Goal: Navigation & Orientation: Understand site structure

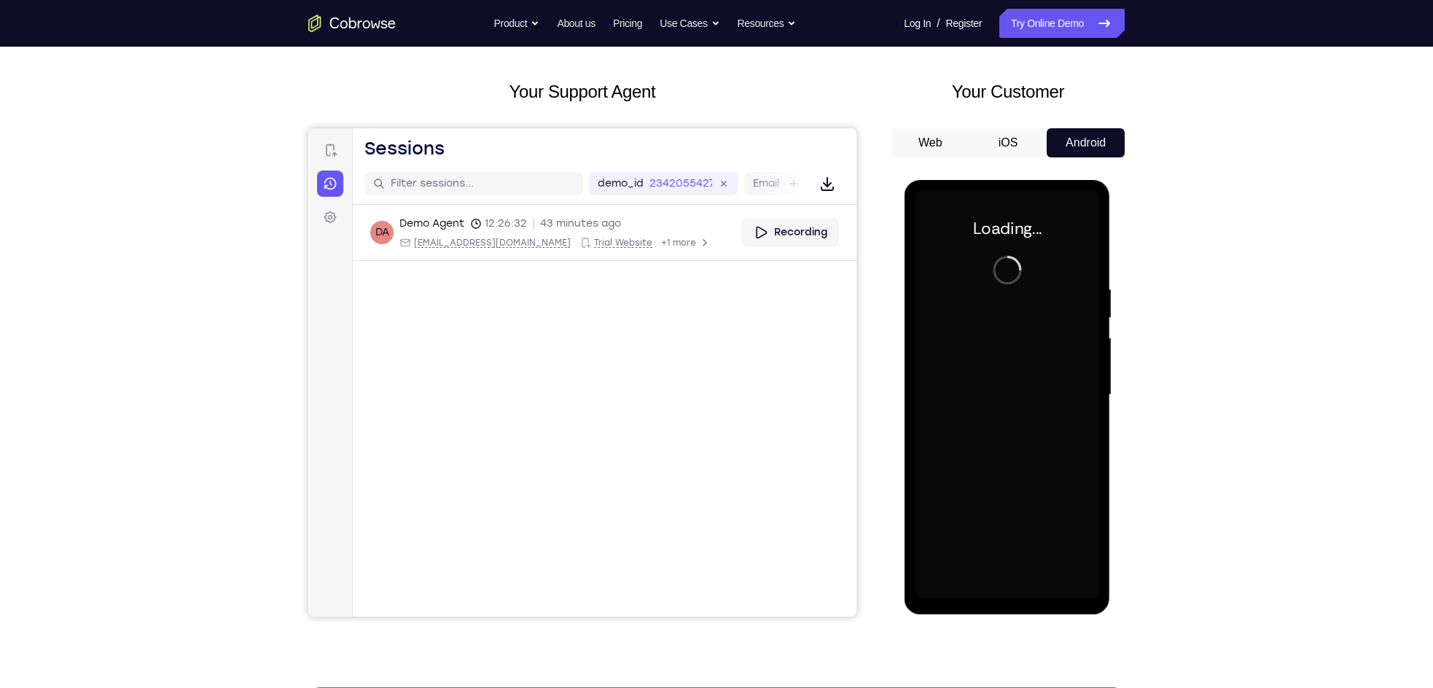
scroll to position [62, 0]
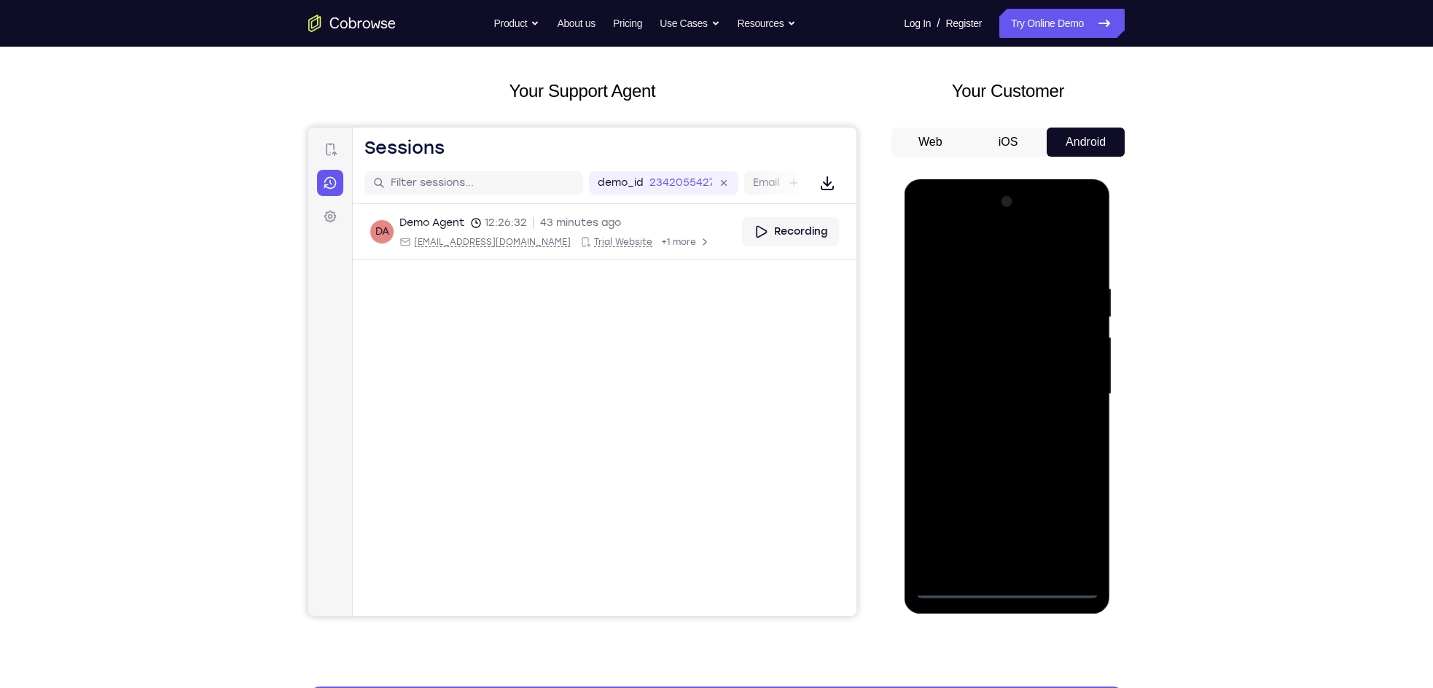
click at [997, 582] on div at bounding box center [1007, 394] width 184 height 408
click at [1008, 586] on div at bounding box center [1007, 394] width 184 height 408
click at [1074, 526] on div at bounding box center [1007, 394] width 184 height 408
click at [949, 227] on div at bounding box center [1007, 394] width 184 height 408
click at [1061, 388] on div at bounding box center [1007, 394] width 184 height 408
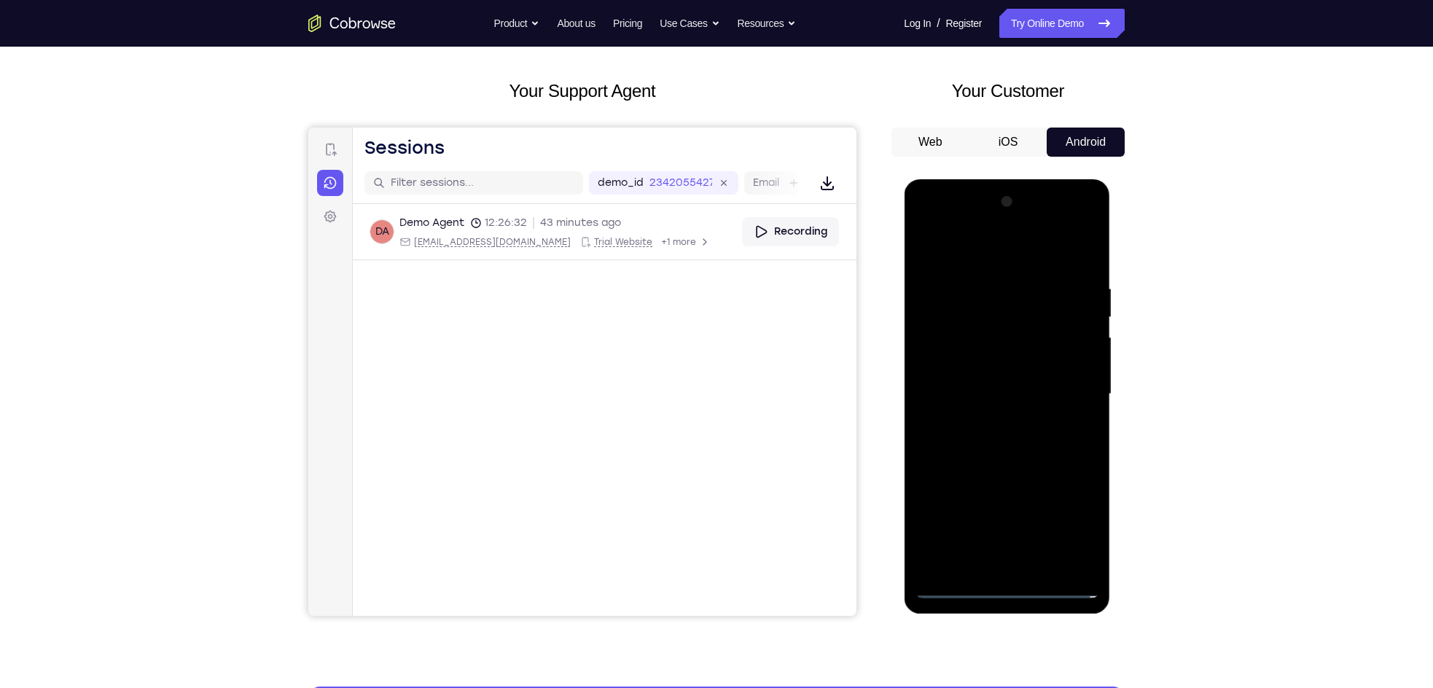
click at [984, 421] on div at bounding box center [1007, 394] width 184 height 408
click at [983, 386] on div at bounding box center [1007, 394] width 184 height 408
click at [973, 370] on div at bounding box center [1007, 394] width 184 height 408
click at [1004, 397] on div at bounding box center [1007, 394] width 184 height 408
click at [1015, 454] on div at bounding box center [1007, 394] width 184 height 408
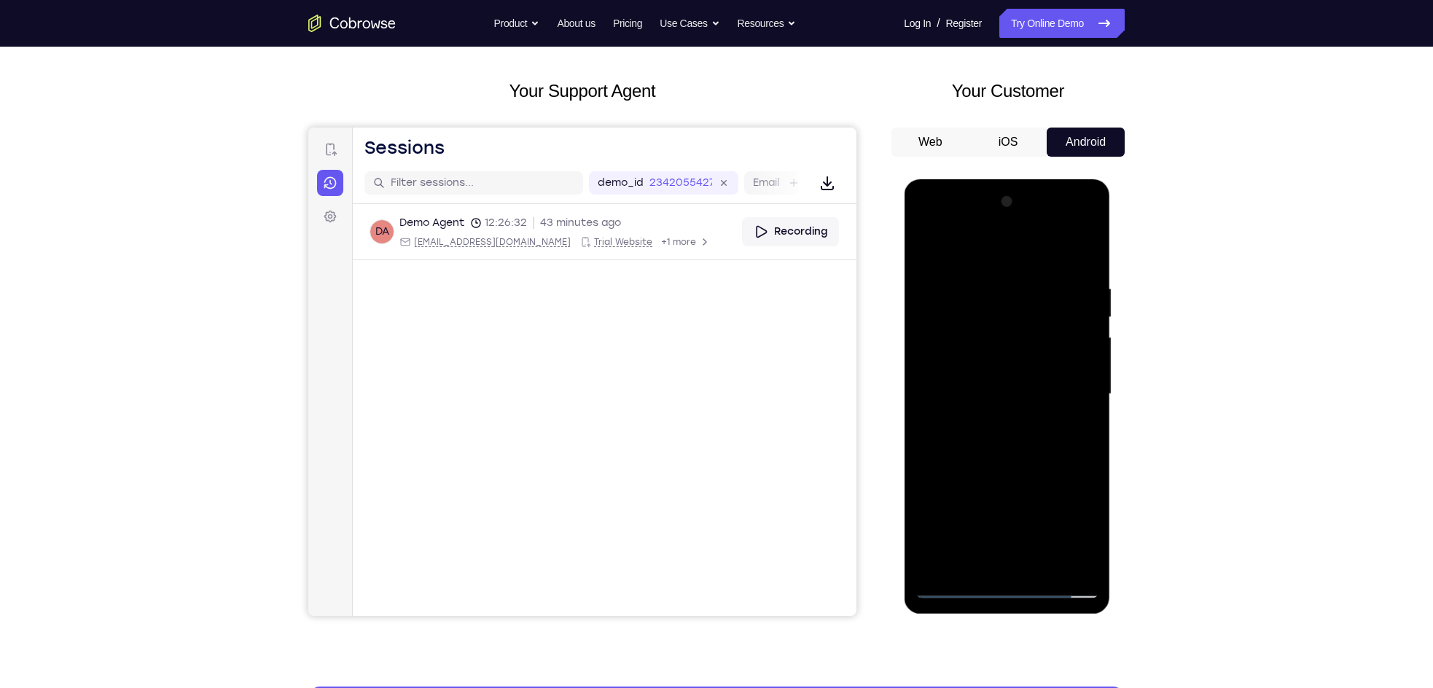
click at [925, 417] on div at bounding box center [1007, 394] width 184 height 408
click at [1014, 323] on div at bounding box center [1007, 394] width 184 height 408
drag, startPoint x: 1058, startPoint y: 293, endPoint x: 970, endPoint y: 300, distance: 88.5
click at [970, 300] on div at bounding box center [1007, 394] width 184 height 408
drag, startPoint x: 1060, startPoint y: 300, endPoint x: 931, endPoint y: 297, distance: 129.1
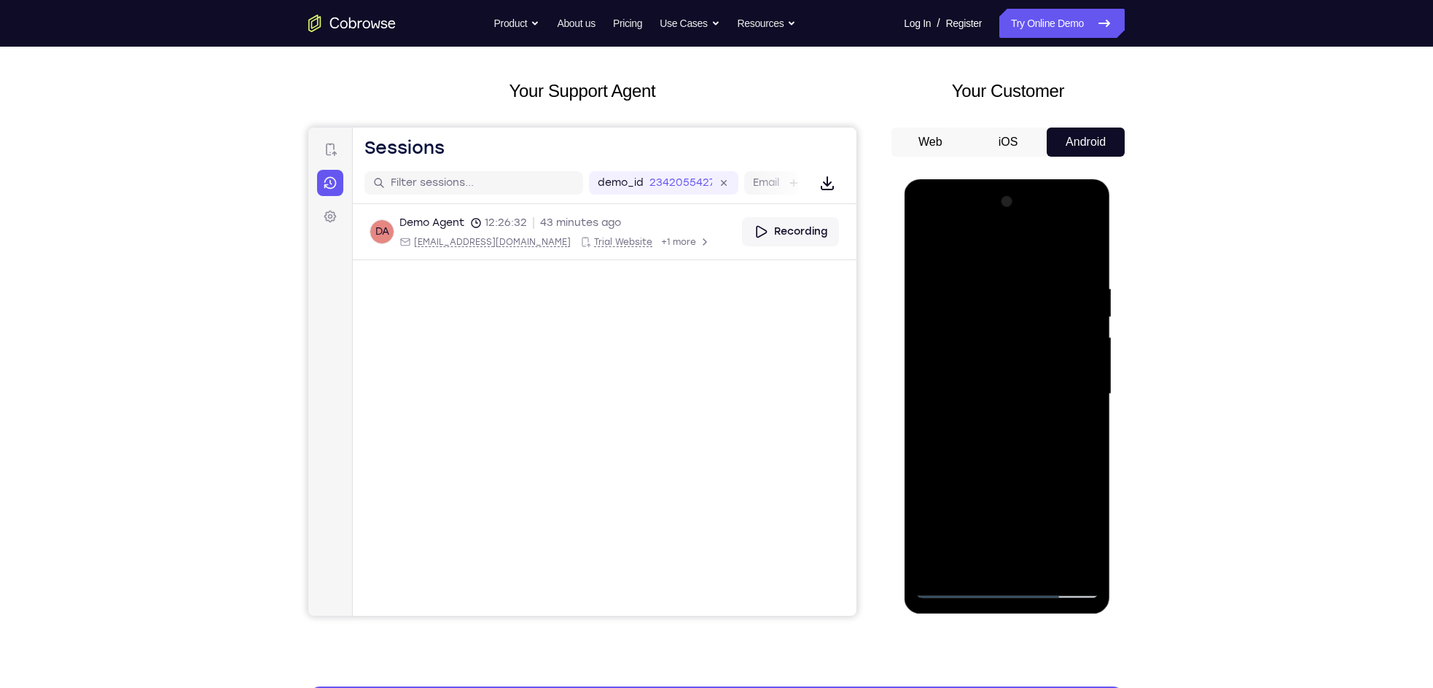
click at [931, 297] on div at bounding box center [1007, 394] width 184 height 408
click at [1087, 235] on div at bounding box center [1007, 394] width 184 height 408
click at [1087, 244] on div at bounding box center [1007, 394] width 184 height 408
click at [1086, 244] on div at bounding box center [1007, 394] width 184 height 408
drag, startPoint x: 1030, startPoint y: 443, endPoint x: 1044, endPoint y: 327, distance: 116.8
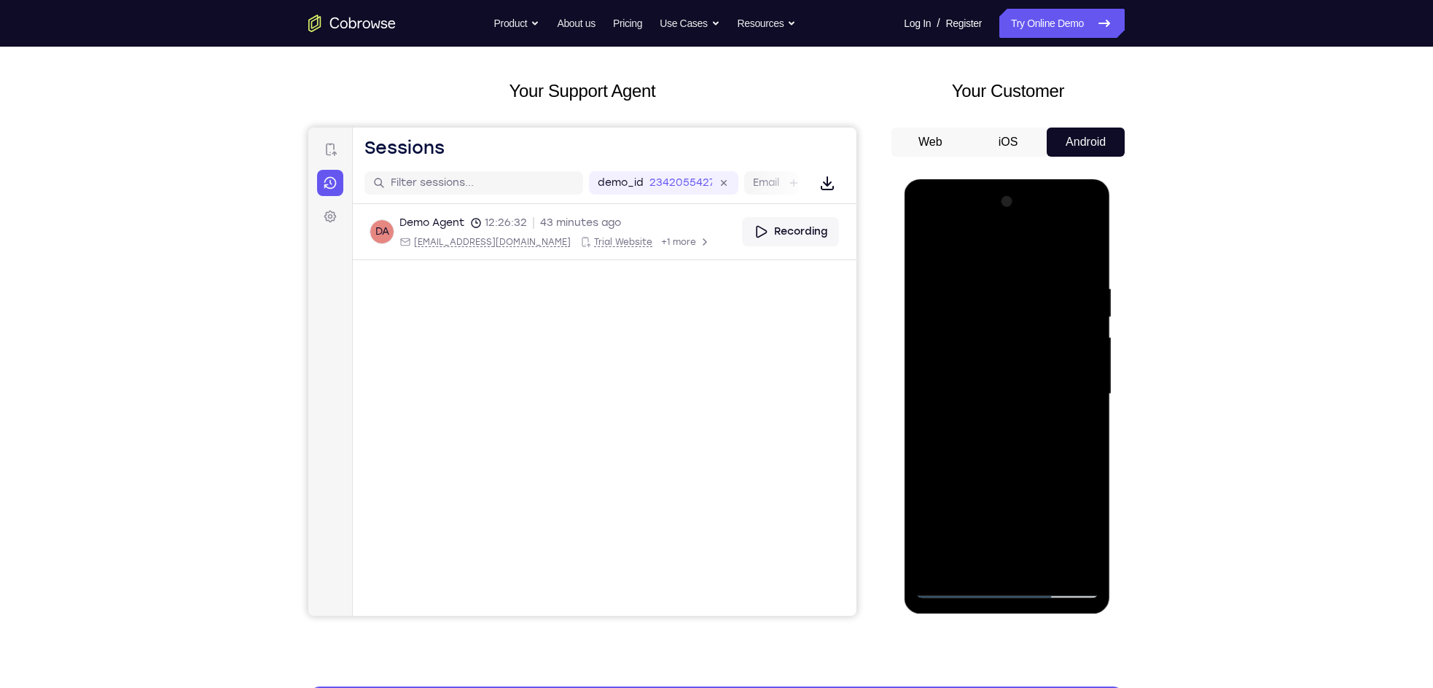
click at [1044, 327] on div at bounding box center [1007, 394] width 184 height 408
drag, startPoint x: 1035, startPoint y: 340, endPoint x: 1000, endPoint y: 477, distance: 140.8
click at [1000, 477] on div at bounding box center [1007, 394] width 184 height 408
click at [1080, 391] on div at bounding box center [1007, 394] width 184 height 408
click at [1070, 563] on div at bounding box center [1007, 394] width 184 height 408
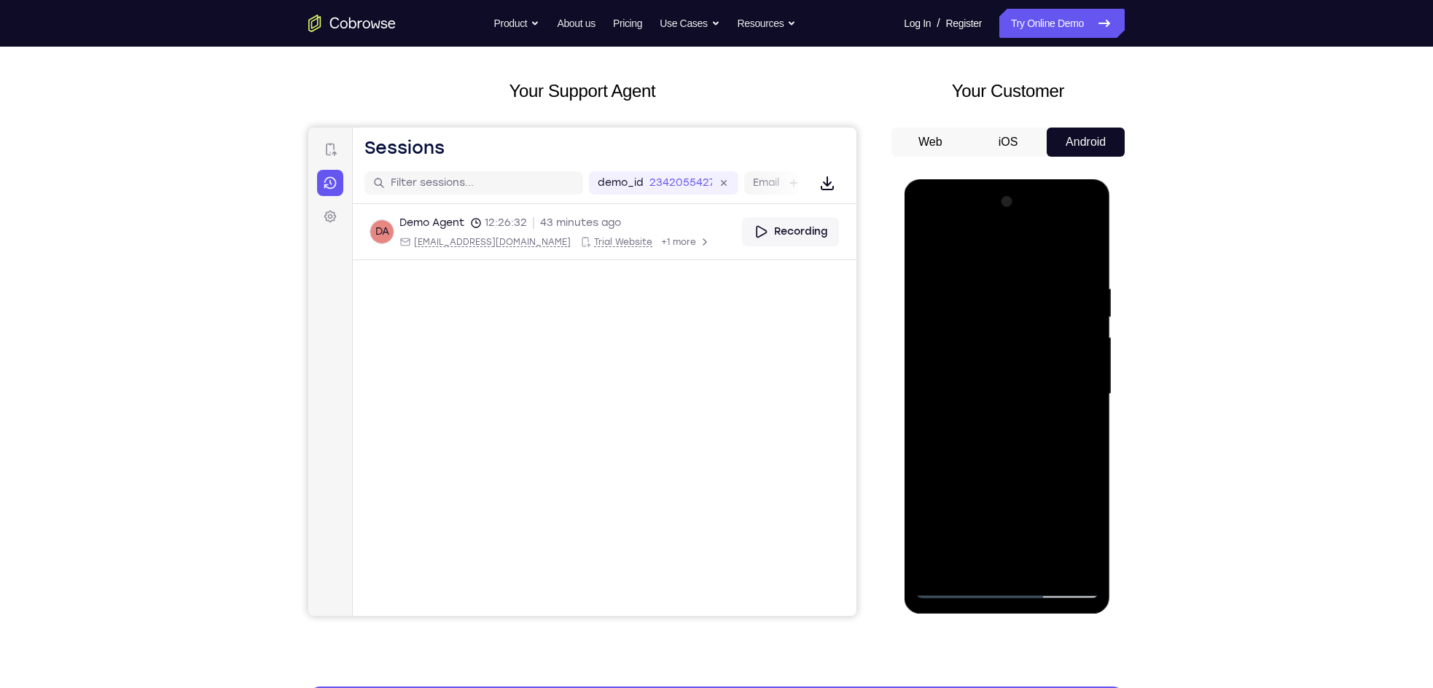
click at [1004, 507] on div at bounding box center [1007, 394] width 184 height 408
click at [954, 500] on div at bounding box center [1007, 394] width 184 height 408
drag, startPoint x: 1024, startPoint y: 486, endPoint x: 1041, endPoint y: 360, distance: 127.2
click at [1041, 360] on div at bounding box center [1007, 394] width 184 height 408
drag, startPoint x: 1019, startPoint y: 466, endPoint x: 966, endPoint y: 604, distance: 148.4
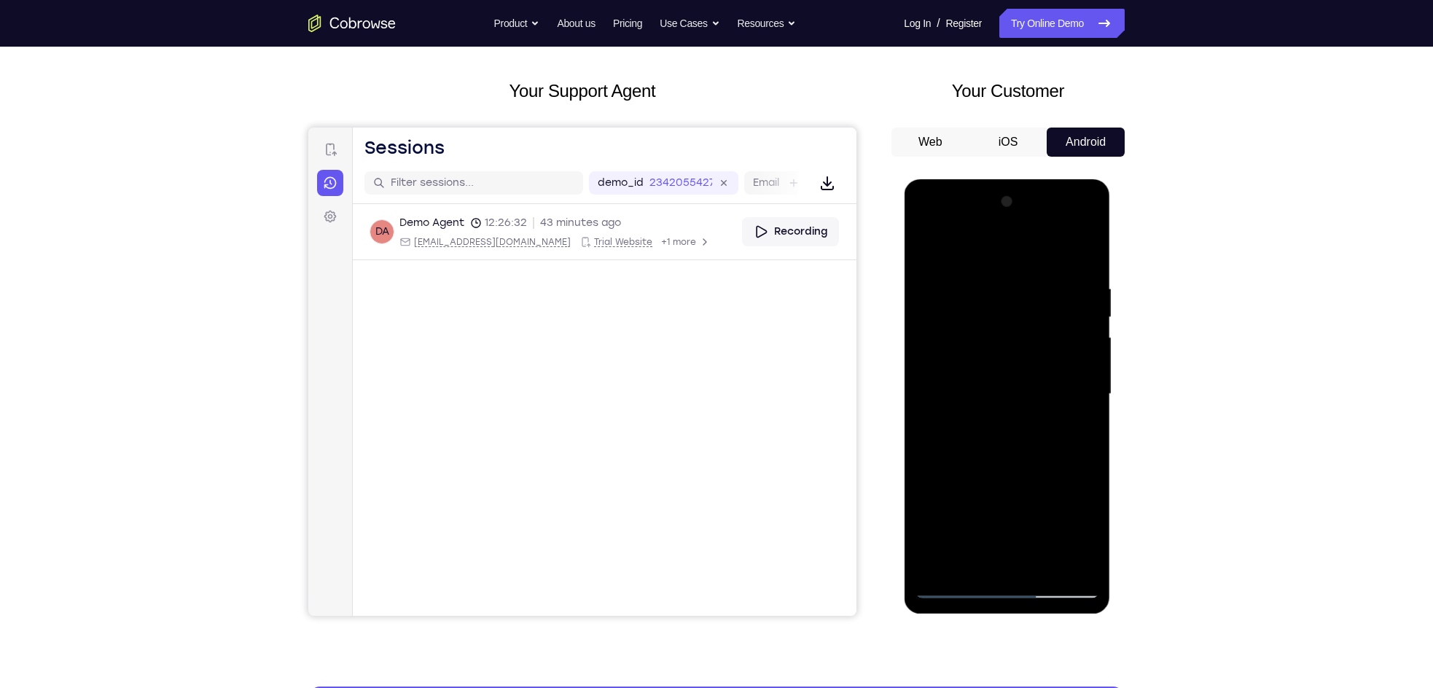
click at [966, 604] on div at bounding box center [1007, 396] width 206 height 435
click at [1078, 324] on div at bounding box center [1007, 394] width 184 height 408
click at [933, 257] on div at bounding box center [1007, 394] width 184 height 408
click at [923, 246] on div at bounding box center [1007, 394] width 184 height 408
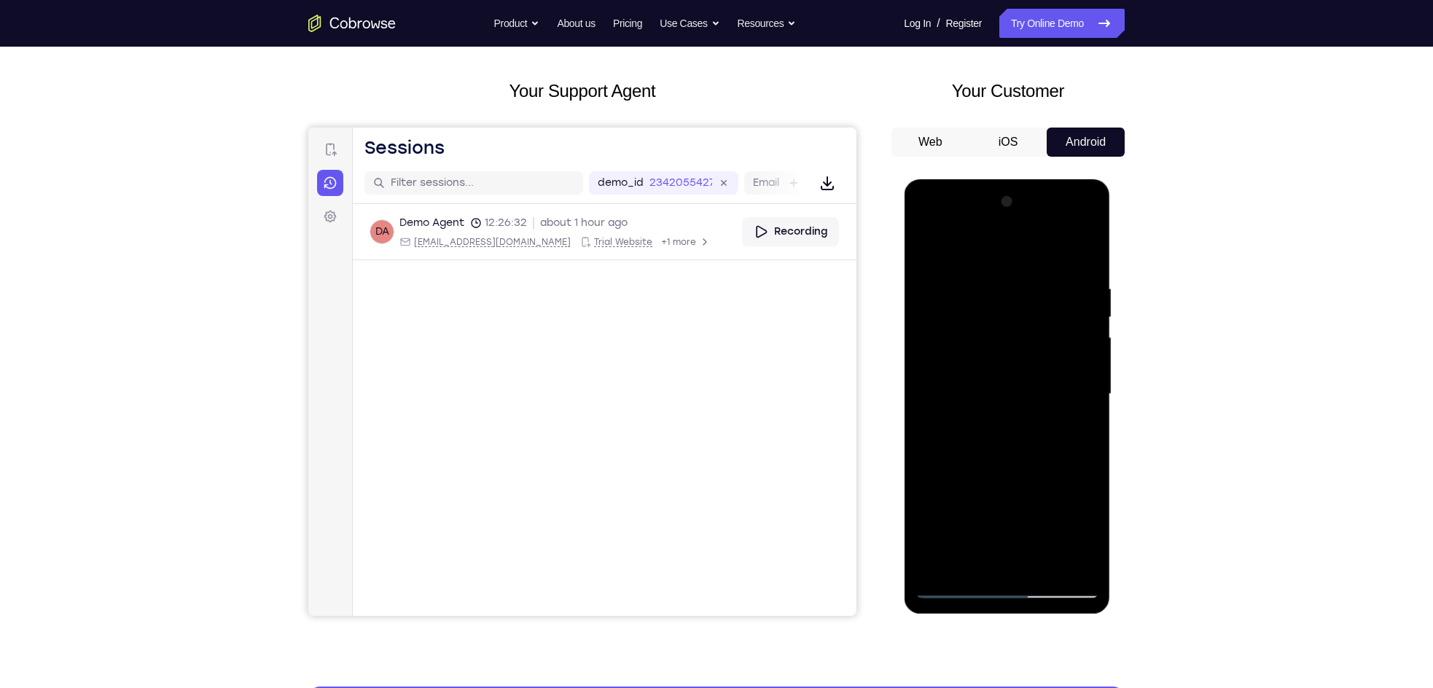
click at [931, 253] on div at bounding box center [1007, 394] width 184 height 408
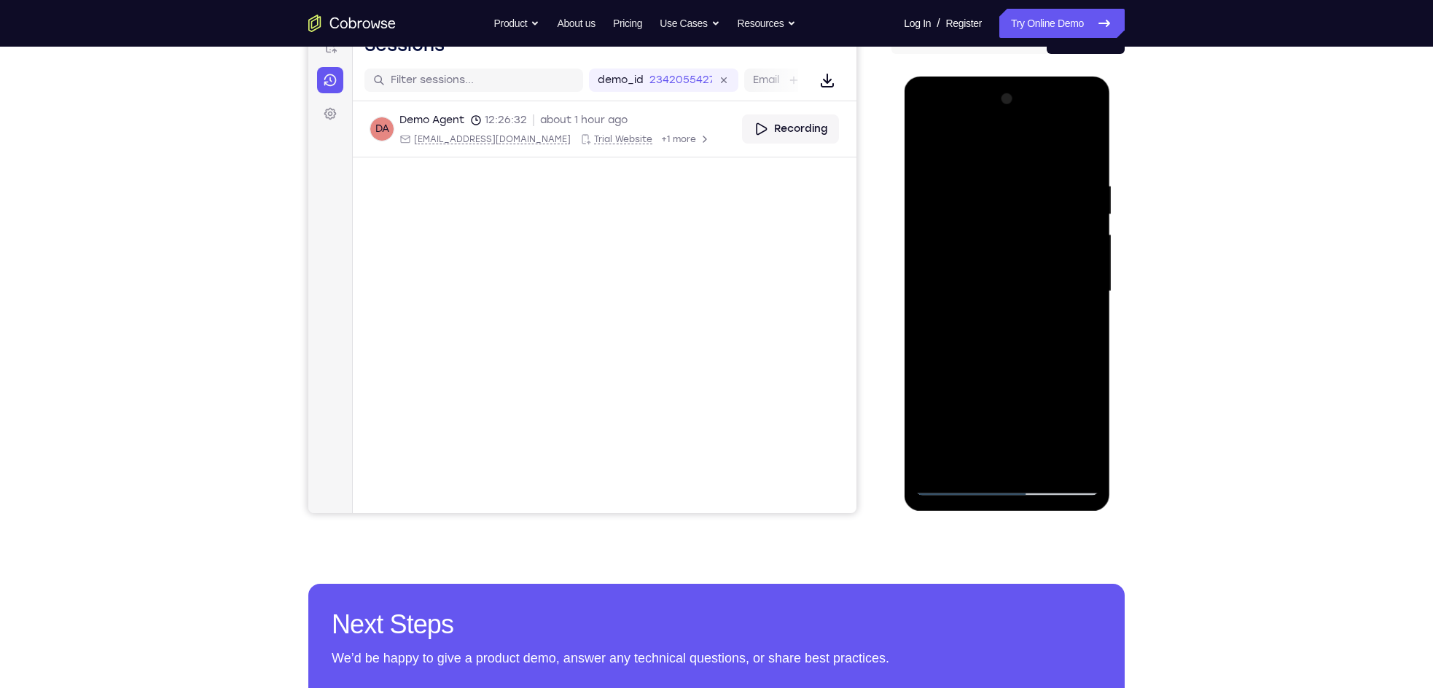
scroll to position [166, 0]
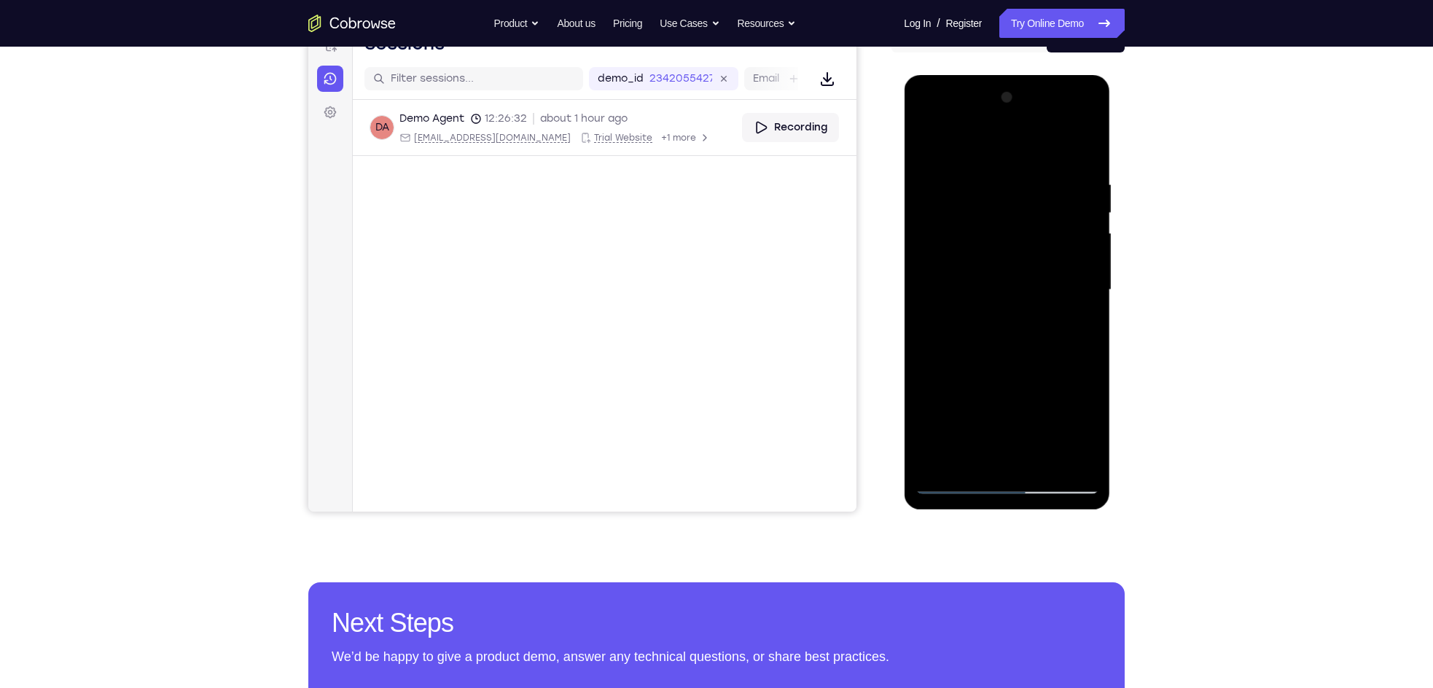
click at [949, 482] on div at bounding box center [1007, 290] width 184 height 408
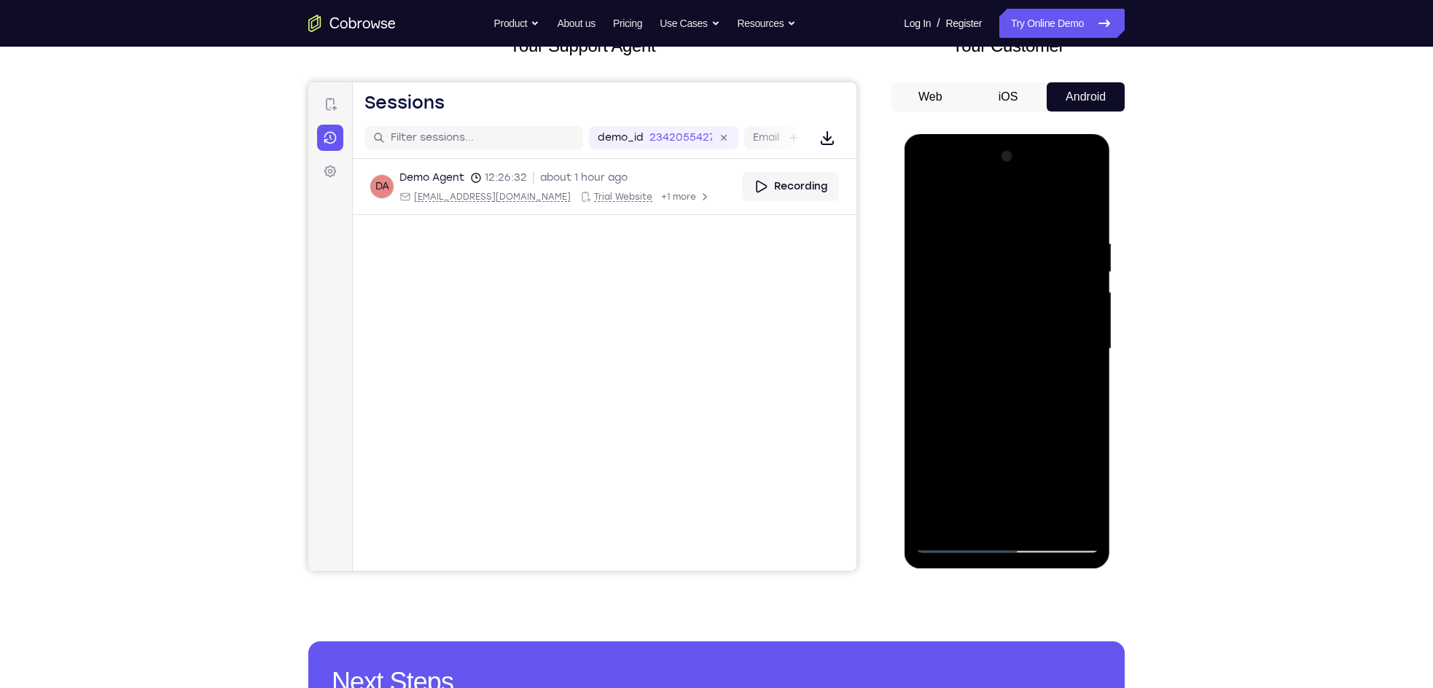
scroll to position [110, 0]
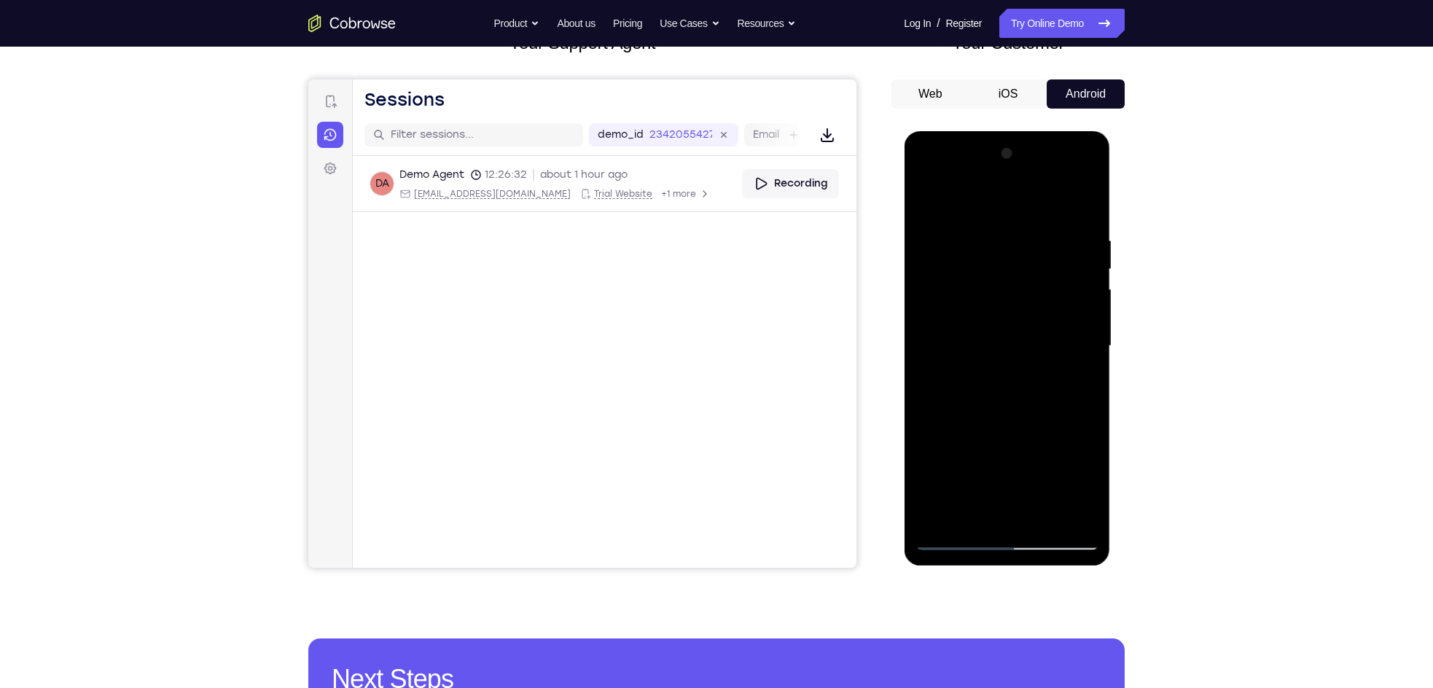
click at [938, 517] on div at bounding box center [1007, 346] width 184 height 408
click at [1018, 417] on div at bounding box center [1007, 346] width 184 height 408
click at [1085, 320] on div at bounding box center [1007, 346] width 184 height 408
click at [1085, 321] on div at bounding box center [1007, 346] width 184 height 408
click at [1085, 322] on div at bounding box center [1007, 346] width 184 height 408
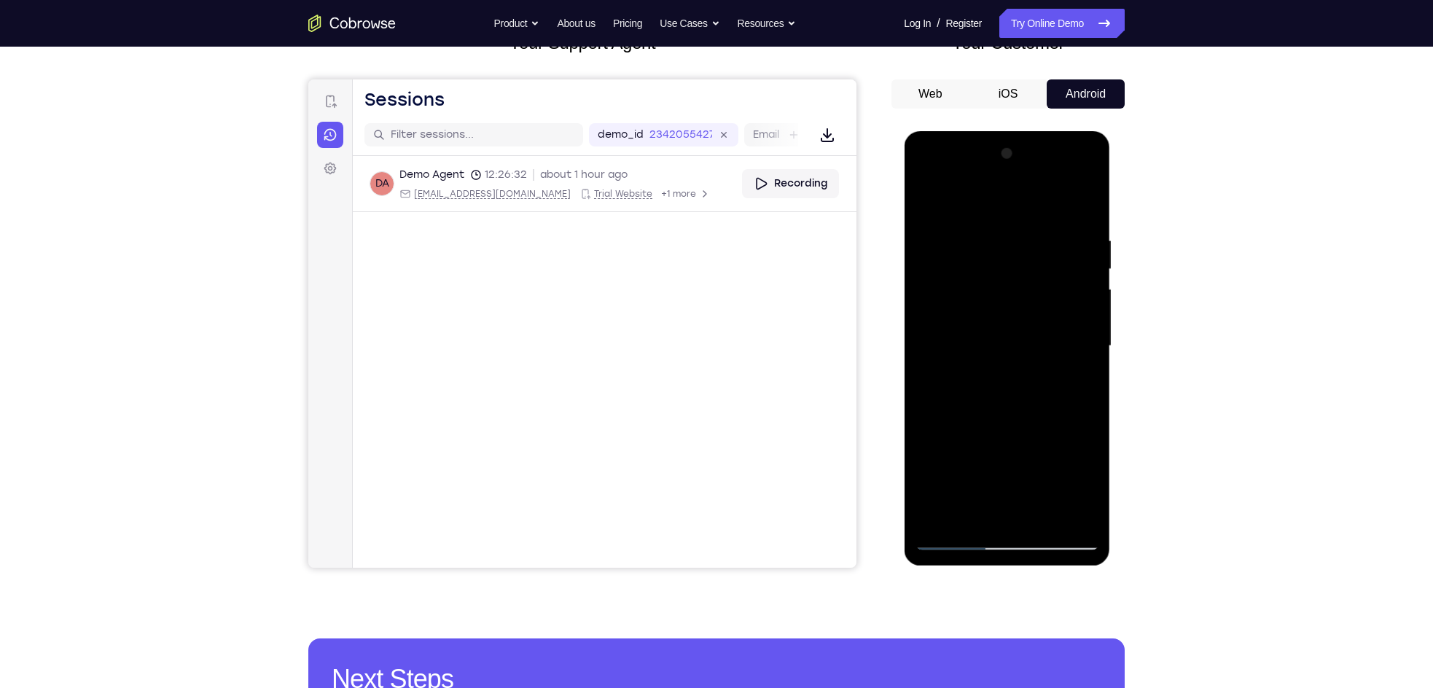
click at [1087, 344] on div at bounding box center [1007, 346] width 184 height 408
click at [1088, 402] on div at bounding box center [1007, 346] width 184 height 408
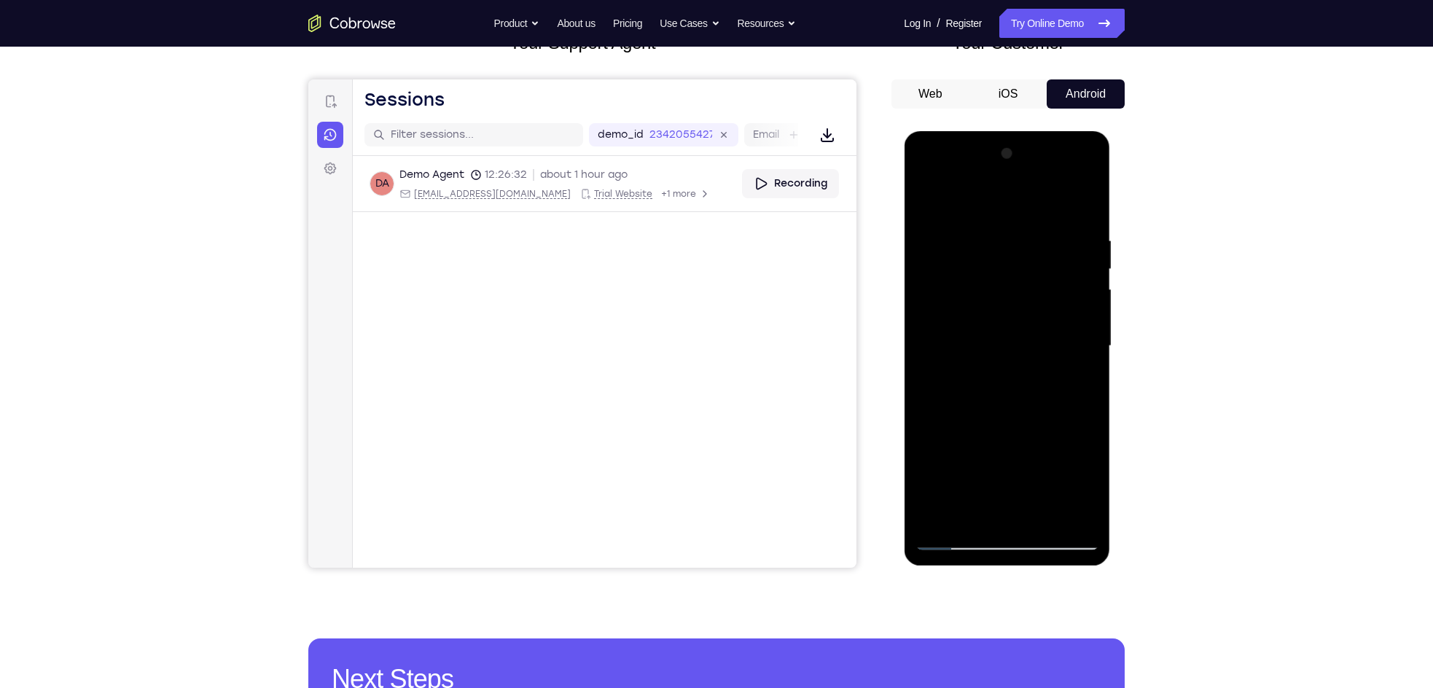
click at [964, 272] on div at bounding box center [1007, 346] width 184 height 408
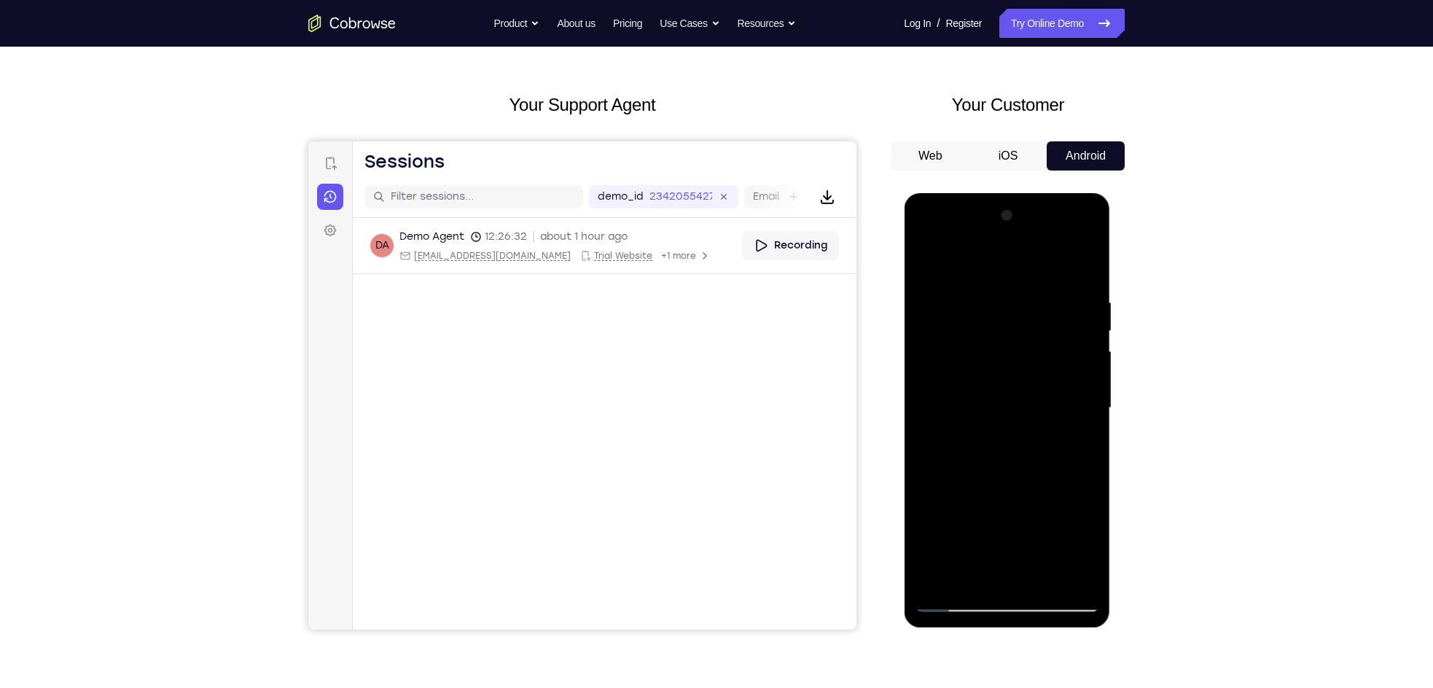
scroll to position [52, 0]
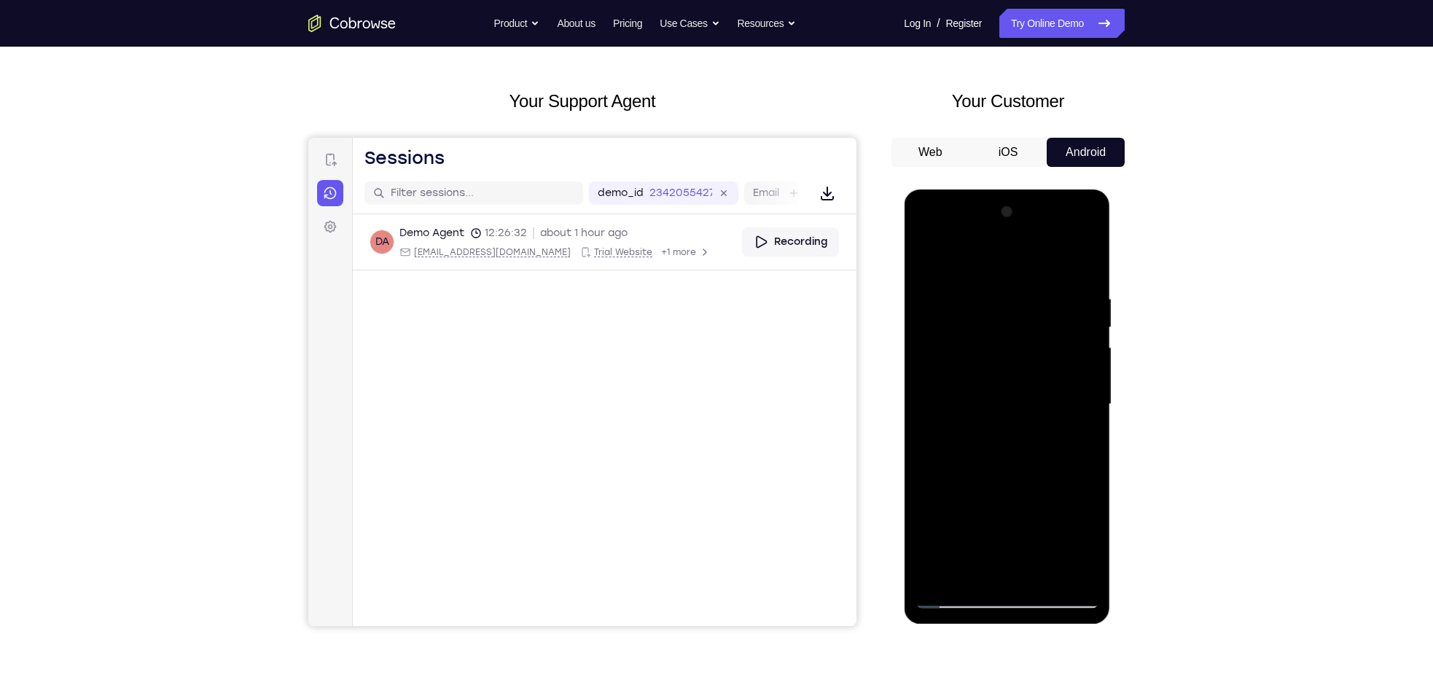
click at [935, 569] on div at bounding box center [1007, 405] width 184 height 408
drag, startPoint x: 1057, startPoint y: 315, endPoint x: 944, endPoint y: 322, distance: 113.2
click at [944, 322] on div at bounding box center [1007, 405] width 184 height 408
click at [1024, 299] on div at bounding box center [1007, 405] width 184 height 408
click at [1080, 262] on div at bounding box center [1007, 405] width 184 height 408
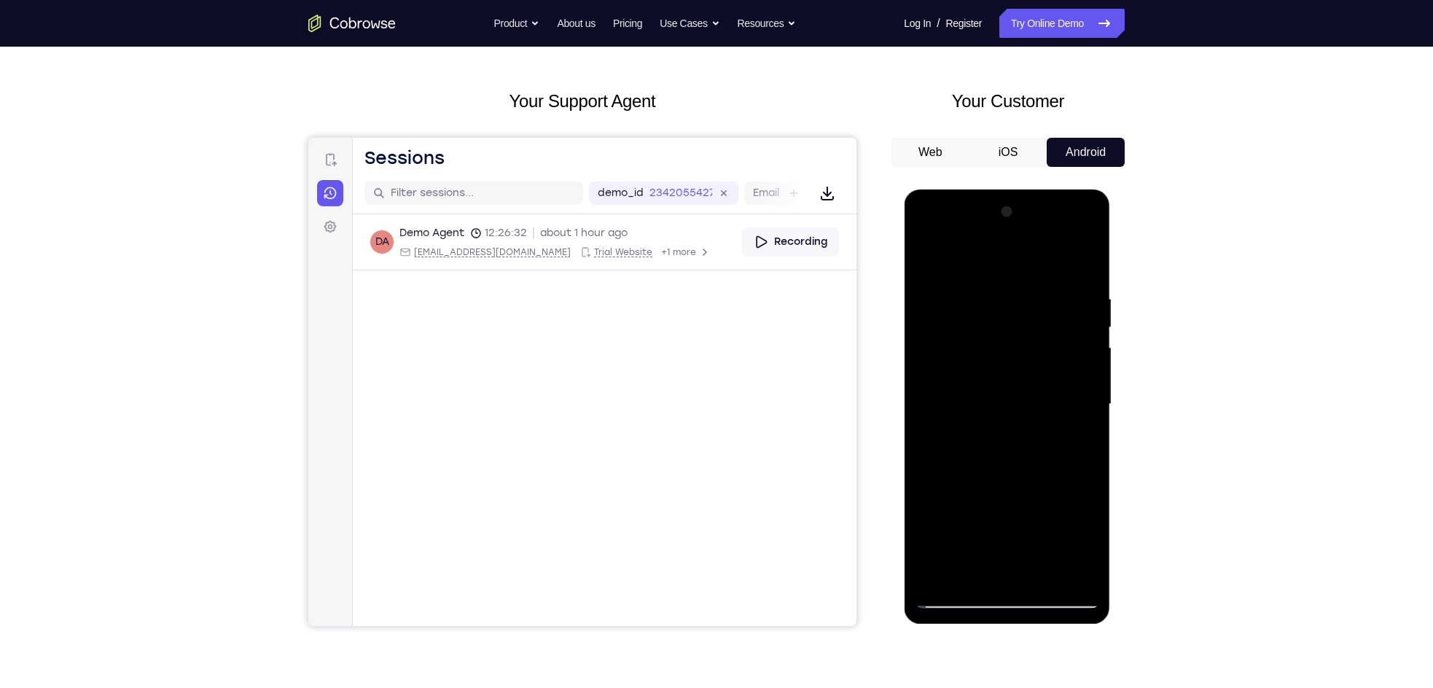
drag, startPoint x: 1085, startPoint y: 303, endPoint x: 977, endPoint y: 307, distance: 108.0
click at [977, 307] on div at bounding box center [1007, 405] width 184 height 408
drag, startPoint x: 1065, startPoint y: 314, endPoint x: 916, endPoint y: 320, distance: 149.6
click at [916, 320] on div at bounding box center [1007, 405] width 184 height 408
drag, startPoint x: 1046, startPoint y: 319, endPoint x: 873, endPoint y: 284, distance: 175.7
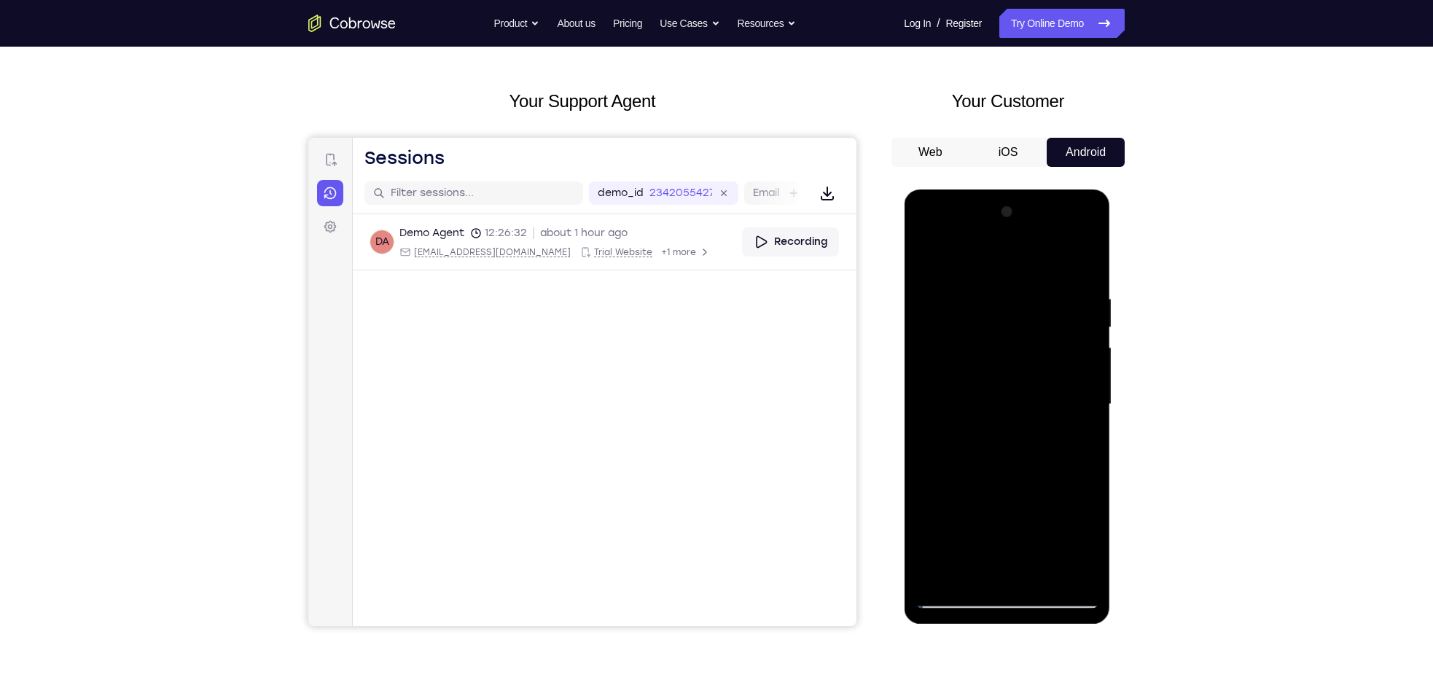
click at [904, 284] on html "Online web based iOS Simulators and Android Emulators. Run iPhone, iPad, Mobile…" at bounding box center [1008, 408] width 208 height 437
drag, startPoint x: 1031, startPoint y: 314, endPoint x: 863, endPoint y: 278, distance: 171.5
click at [904, 278] on html "Online web based iOS Simulators and Android Emulators. Run iPhone, iPad, Mobile…" at bounding box center [1008, 408] width 208 height 437
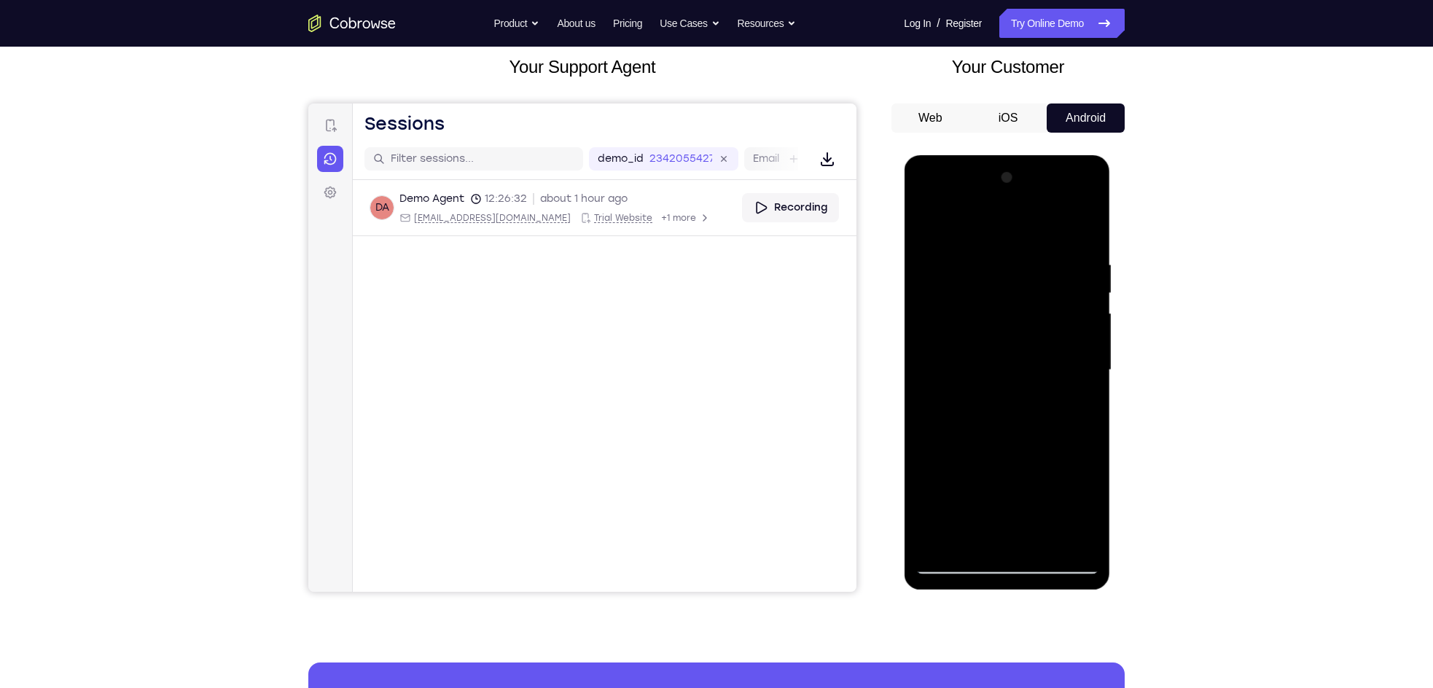
scroll to position [90, 0]
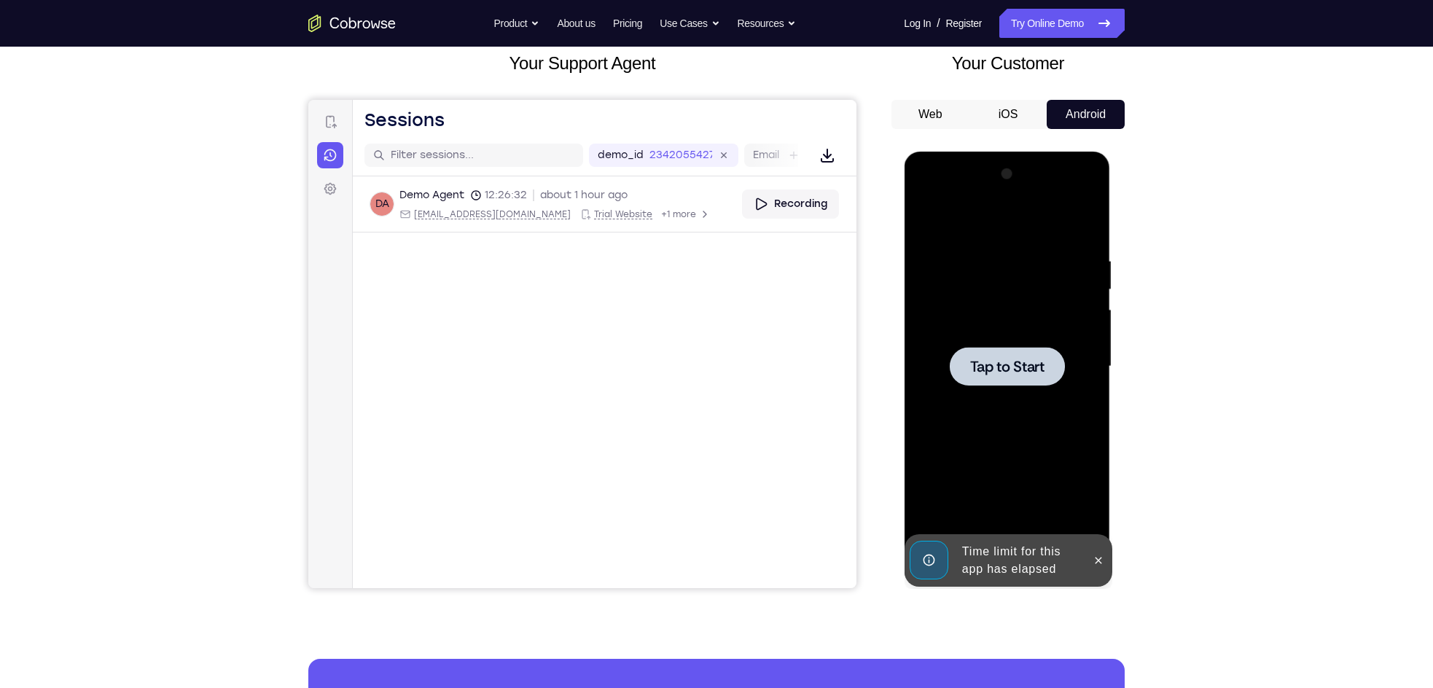
click at [984, 382] on div at bounding box center [1006, 366] width 115 height 39
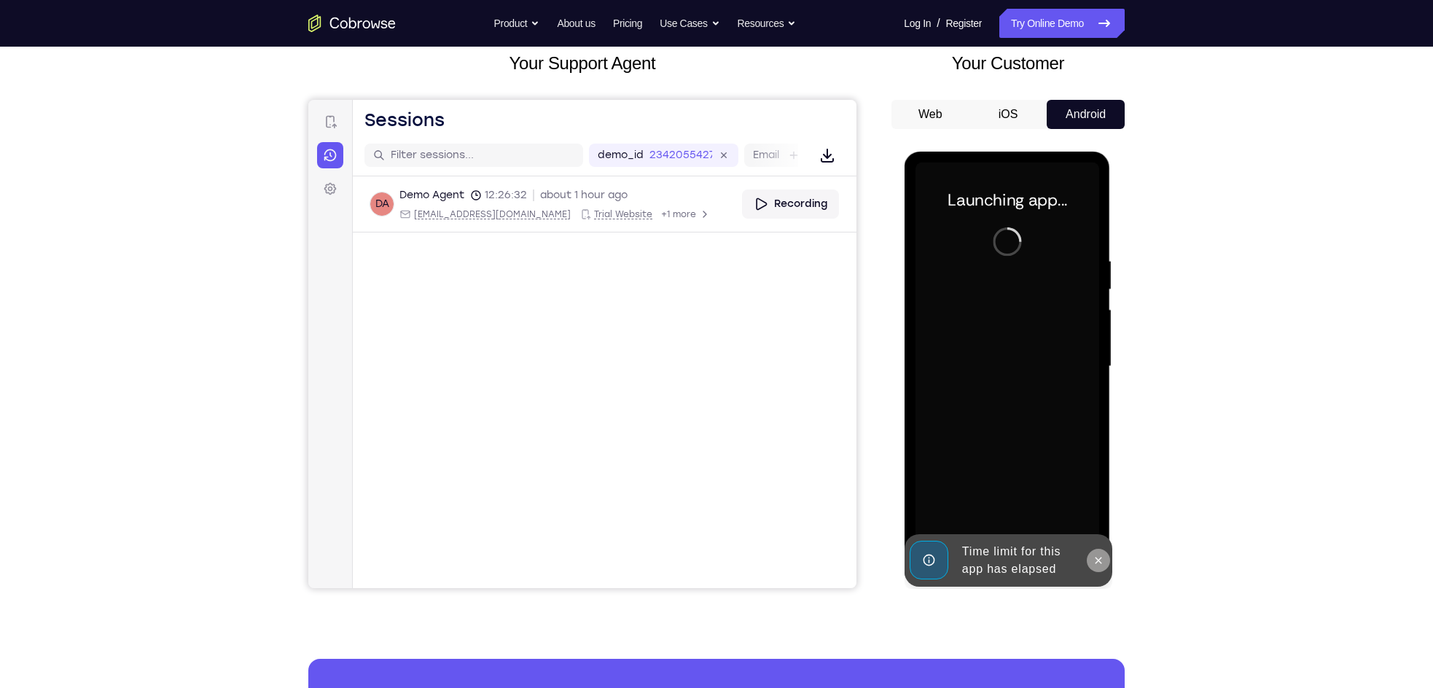
click at [1100, 561] on icon at bounding box center [1098, 561] width 12 height 12
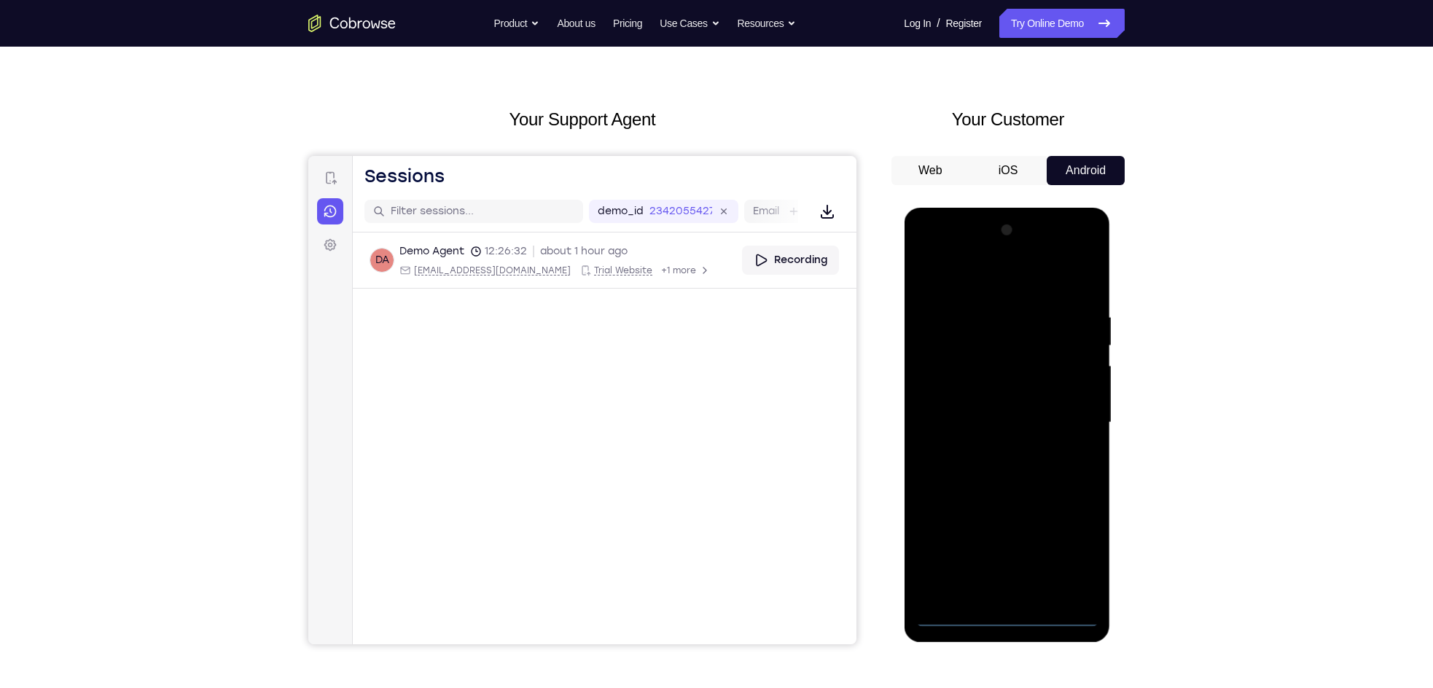
scroll to position [33, 0]
click at [1008, 612] on div at bounding box center [1007, 423] width 184 height 408
click at [1073, 554] on div at bounding box center [1007, 423] width 184 height 408
click at [921, 254] on div at bounding box center [1007, 423] width 184 height 408
click at [1081, 422] on div at bounding box center [1007, 423] width 184 height 408
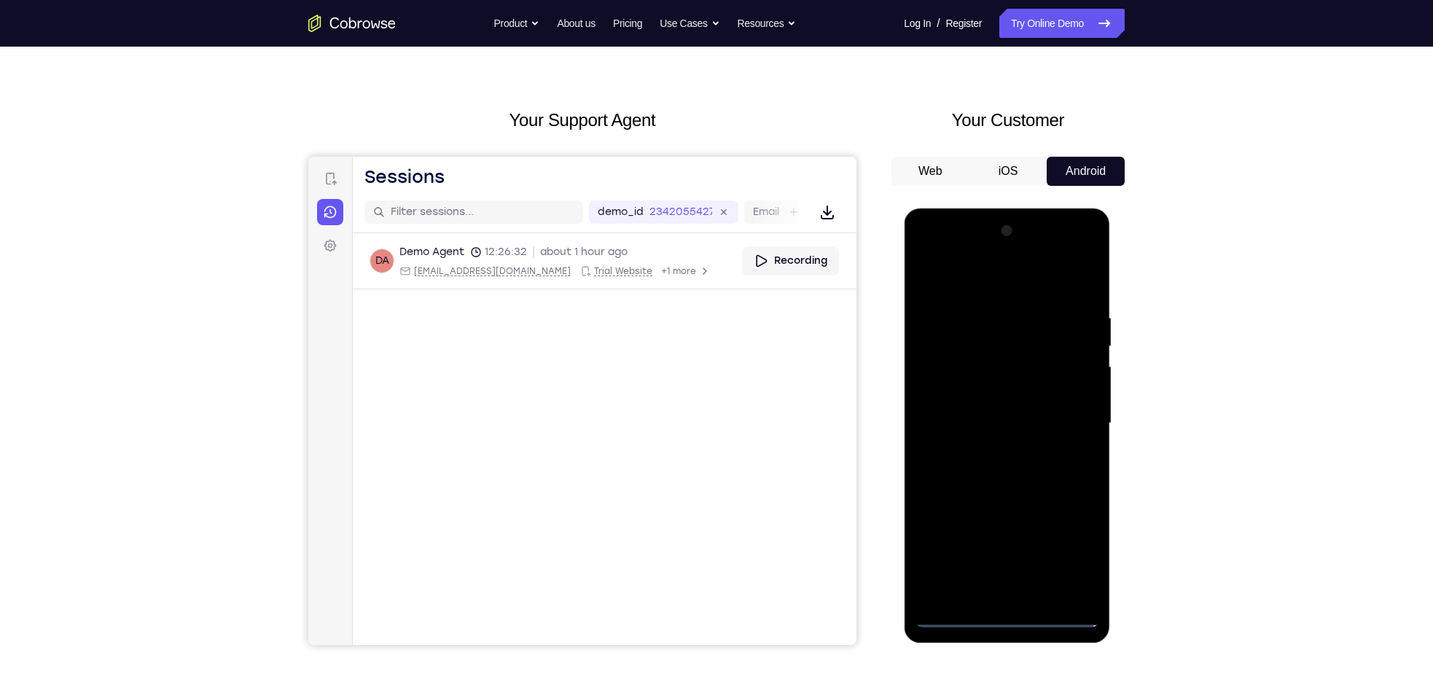
click at [1074, 420] on div at bounding box center [1007, 423] width 184 height 408
click at [990, 451] on div at bounding box center [1007, 423] width 184 height 408
click at [1000, 391] on div at bounding box center [1007, 423] width 184 height 408
click at [977, 410] on div at bounding box center [1007, 423] width 184 height 408
click at [958, 617] on div at bounding box center [1007, 423] width 184 height 408
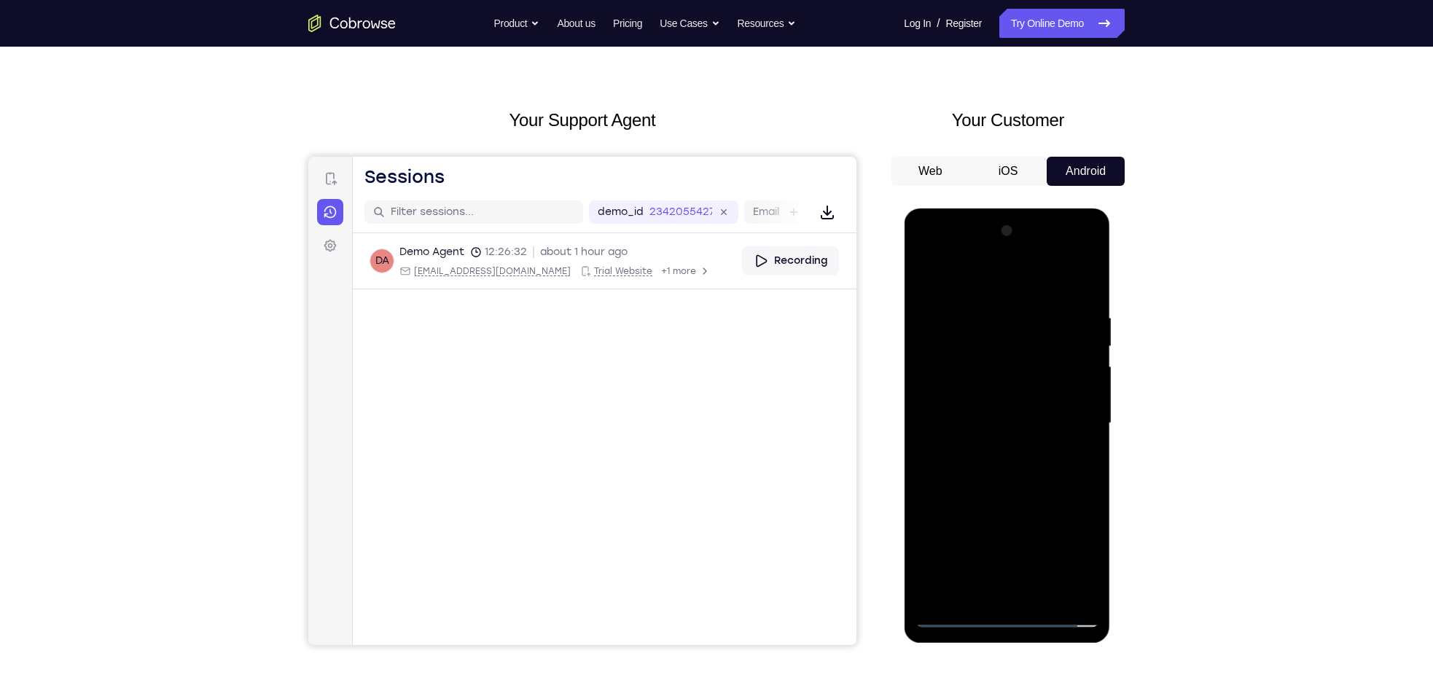
click at [997, 386] on div at bounding box center [1007, 423] width 184 height 408
click at [986, 308] on div at bounding box center [1007, 423] width 184 height 408
click at [1090, 412] on div at bounding box center [1007, 423] width 184 height 408
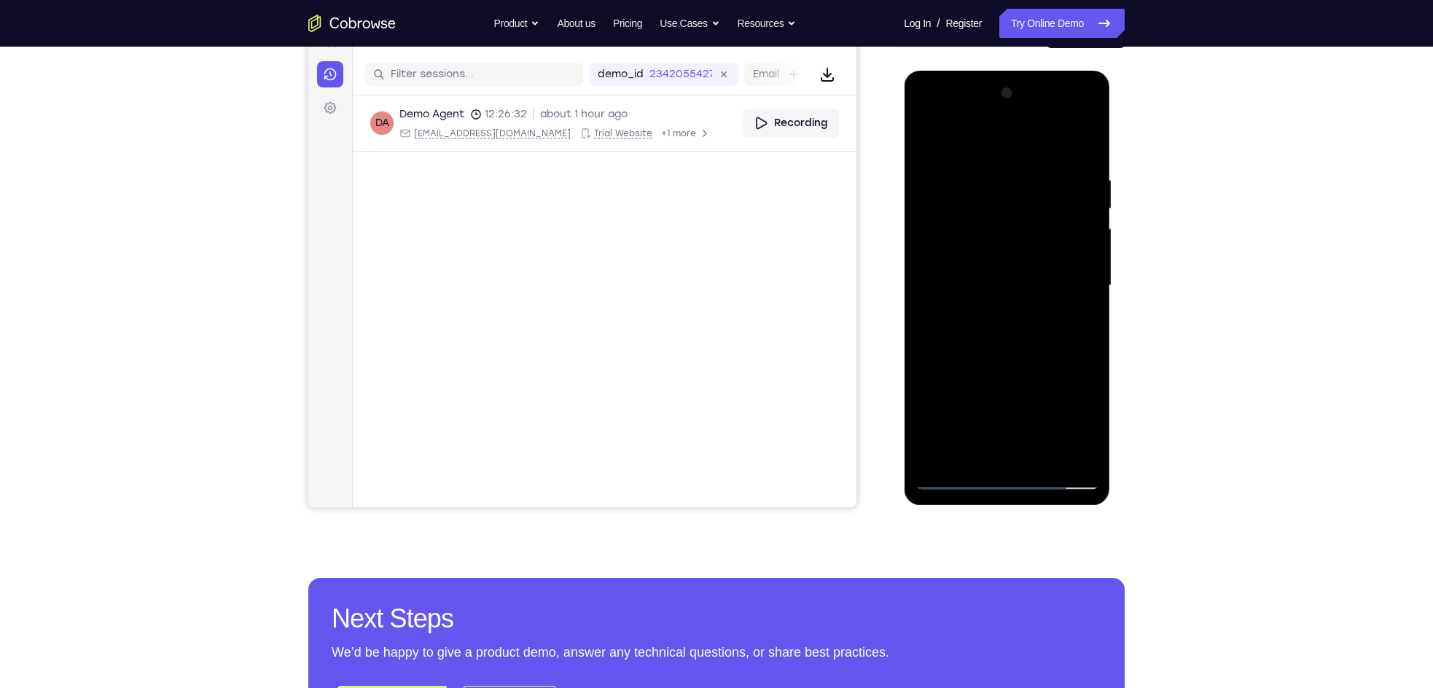
scroll to position [172, 0]
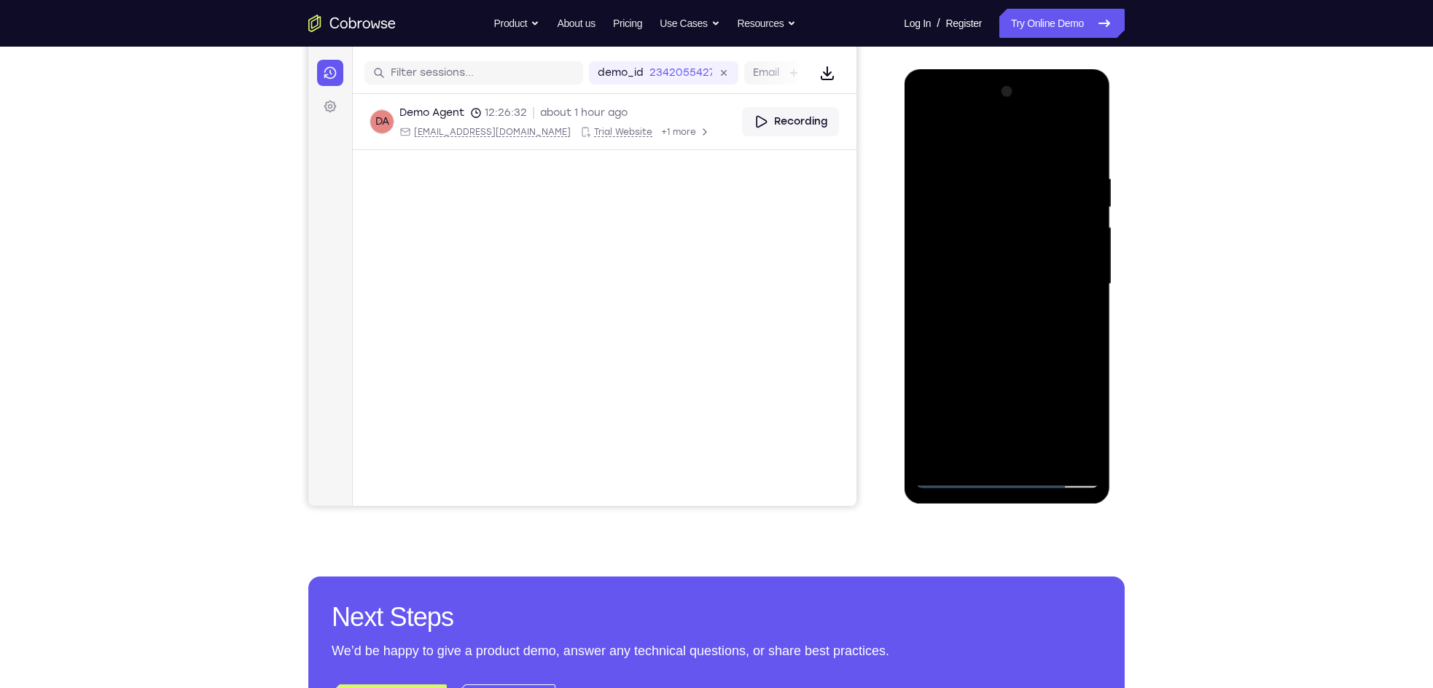
click at [959, 342] on div at bounding box center [1007, 284] width 184 height 408
click at [959, 320] on div at bounding box center [1007, 284] width 184 height 408
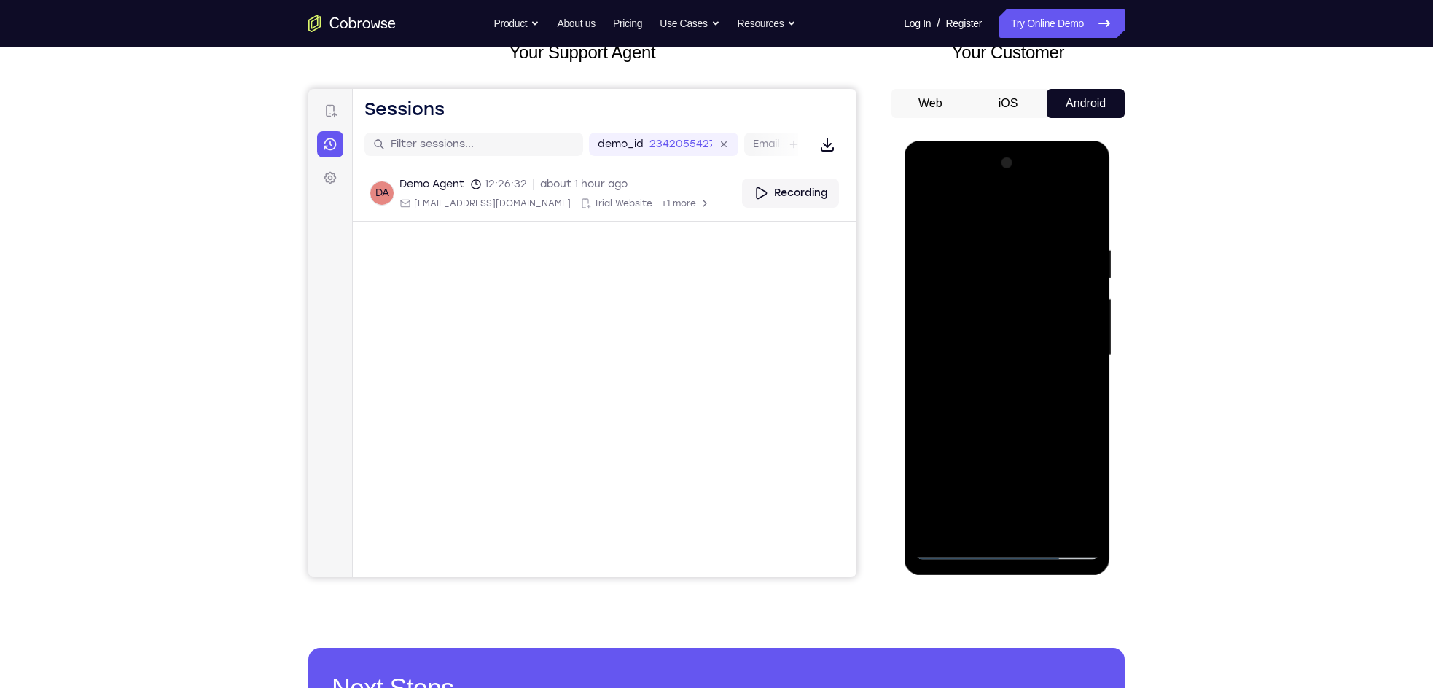
scroll to position [98, 0]
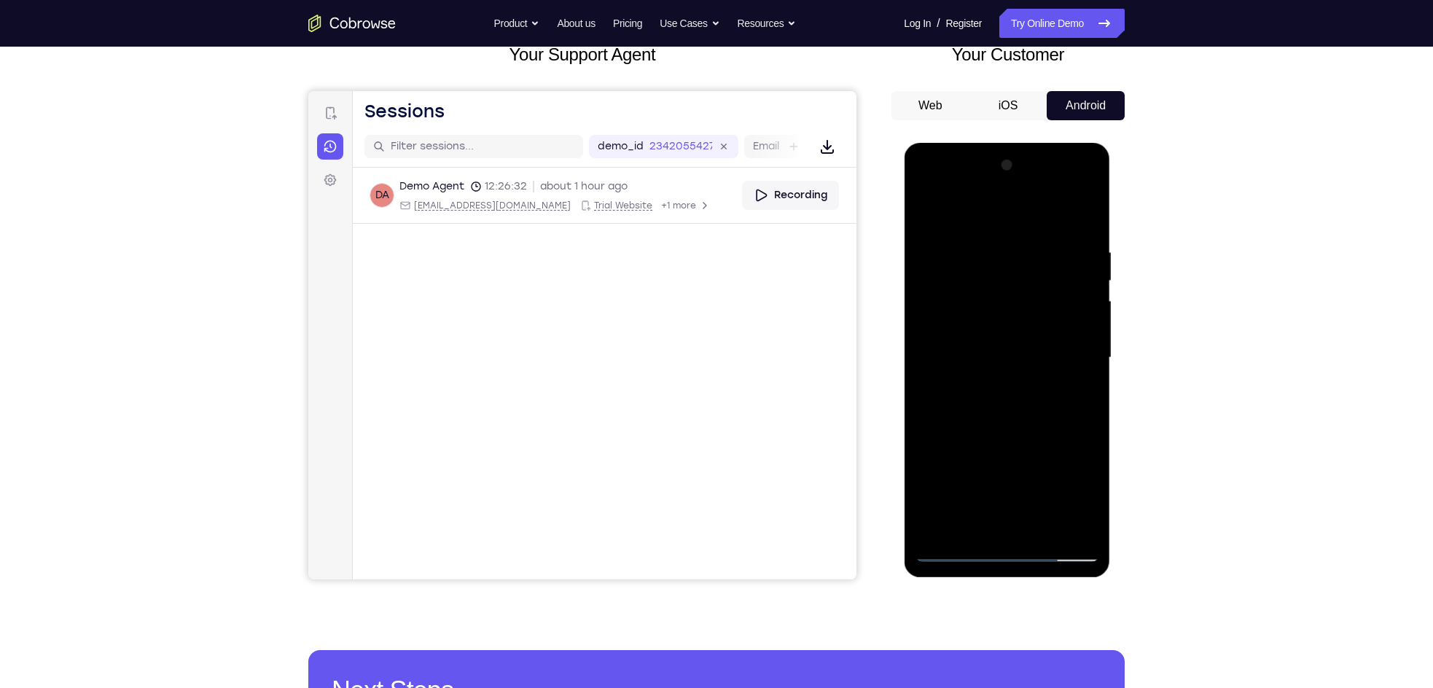
click at [927, 212] on div at bounding box center [1007, 358] width 184 height 408
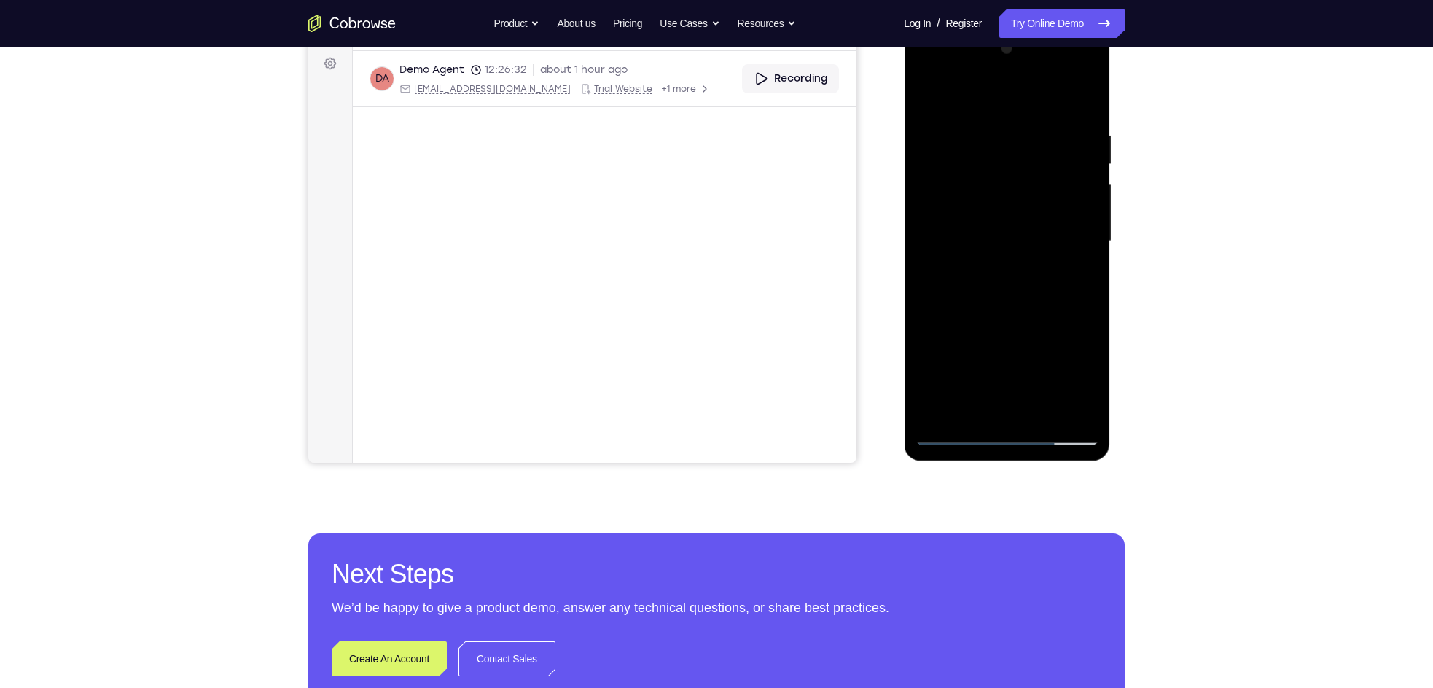
scroll to position [223, 0]
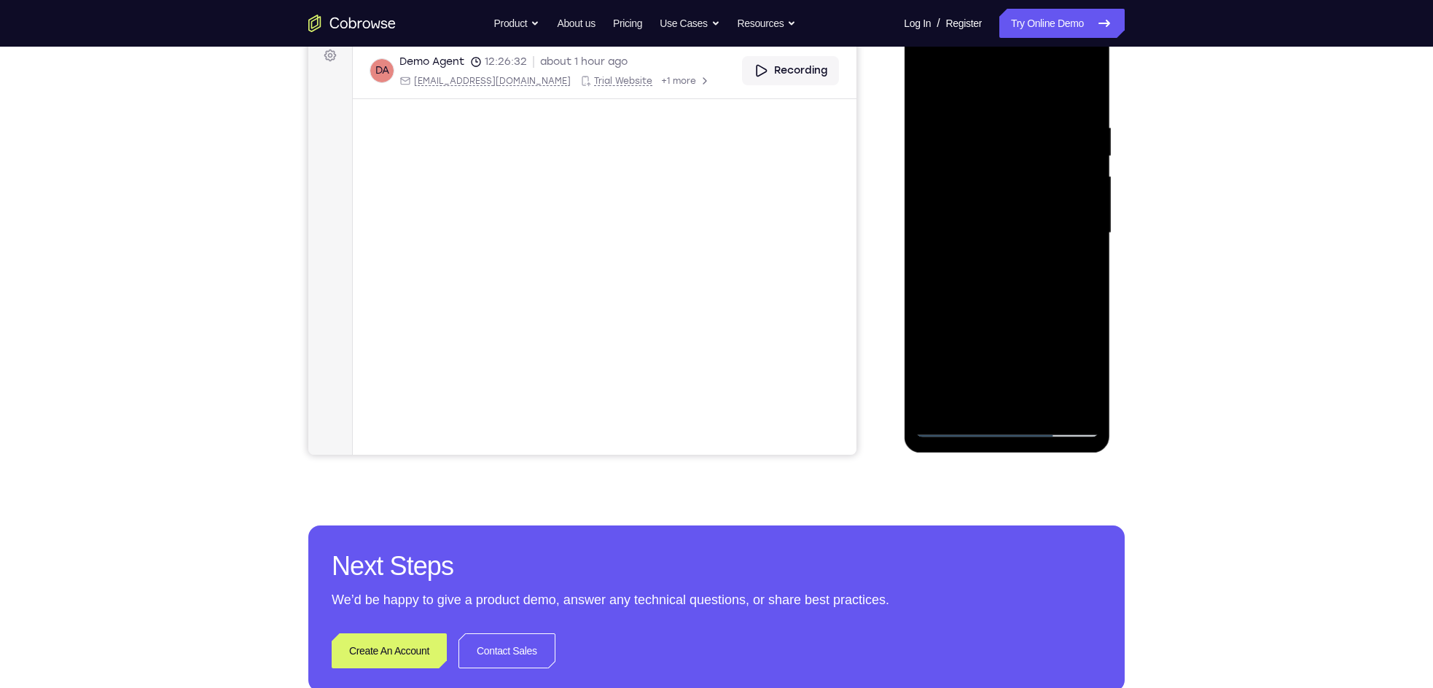
click at [951, 429] on div at bounding box center [1007, 233] width 184 height 408
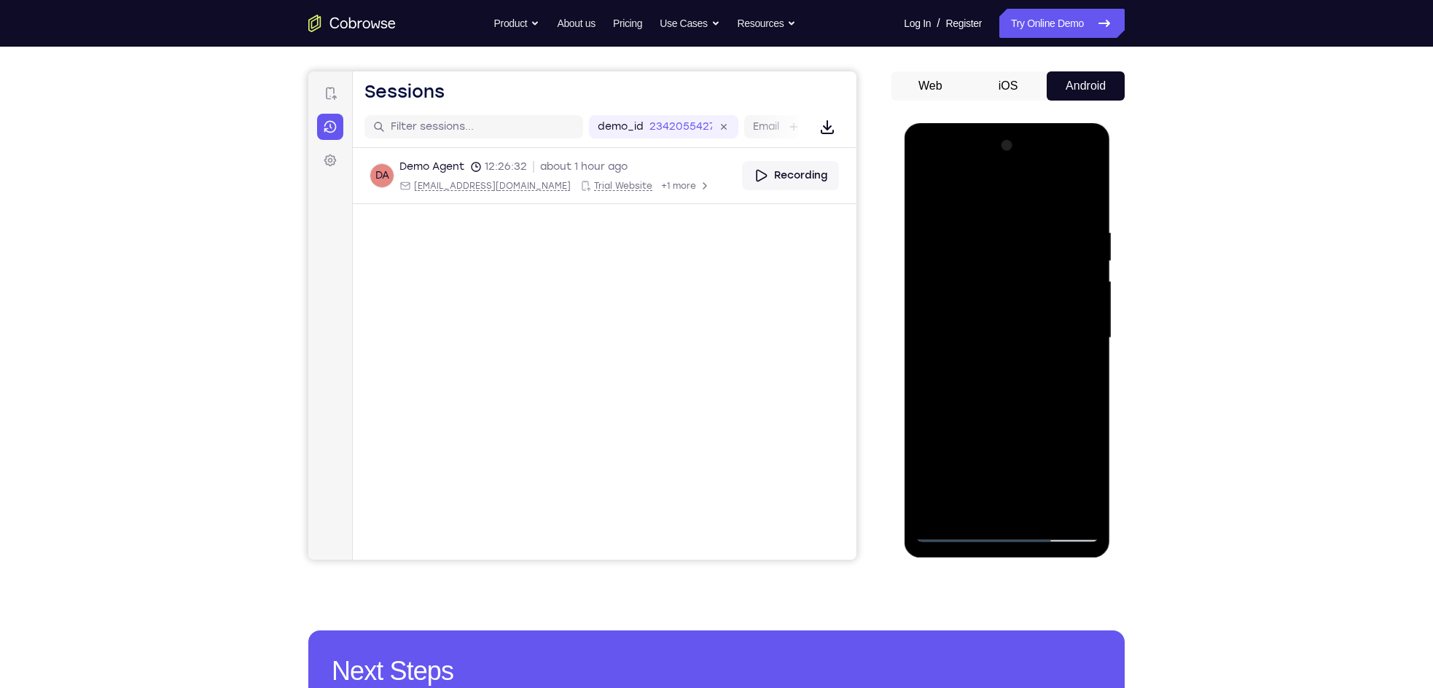
scroll to position [117, 0]
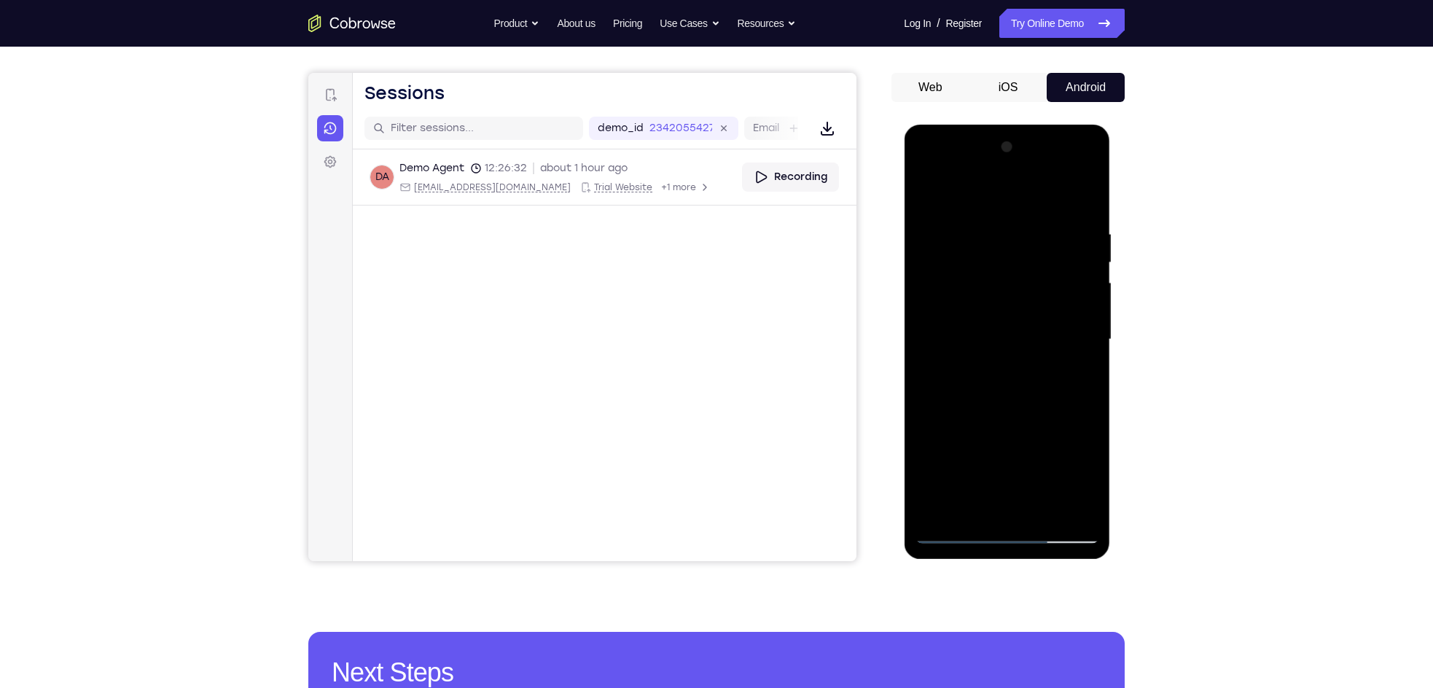
click at [927, 346] on div at bounding box center [1007, 340] width 184 height 408
click at [950, 212] on div at bounding box center [1007, 340] width 184 height 408
click at [946, 359] on div at bounding box center [1007, 340] width 184 height 408
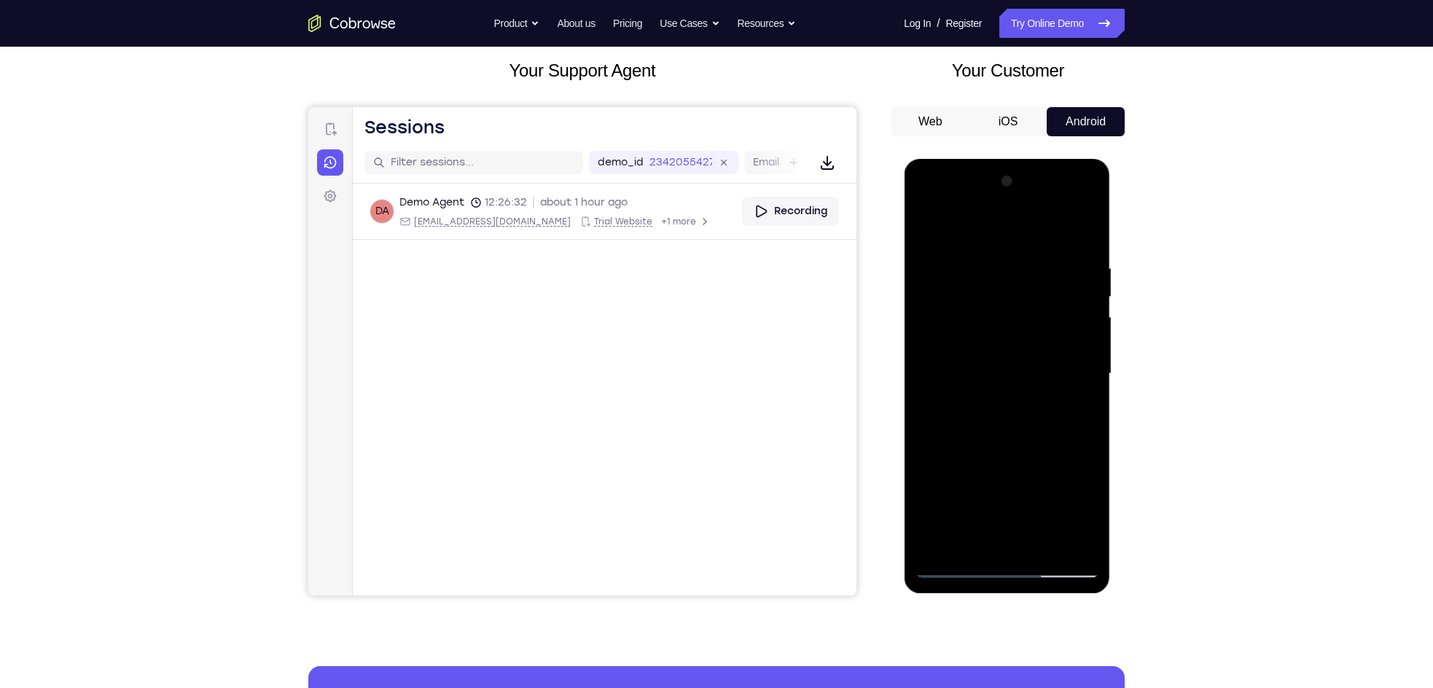
scroll to position [67, 0]
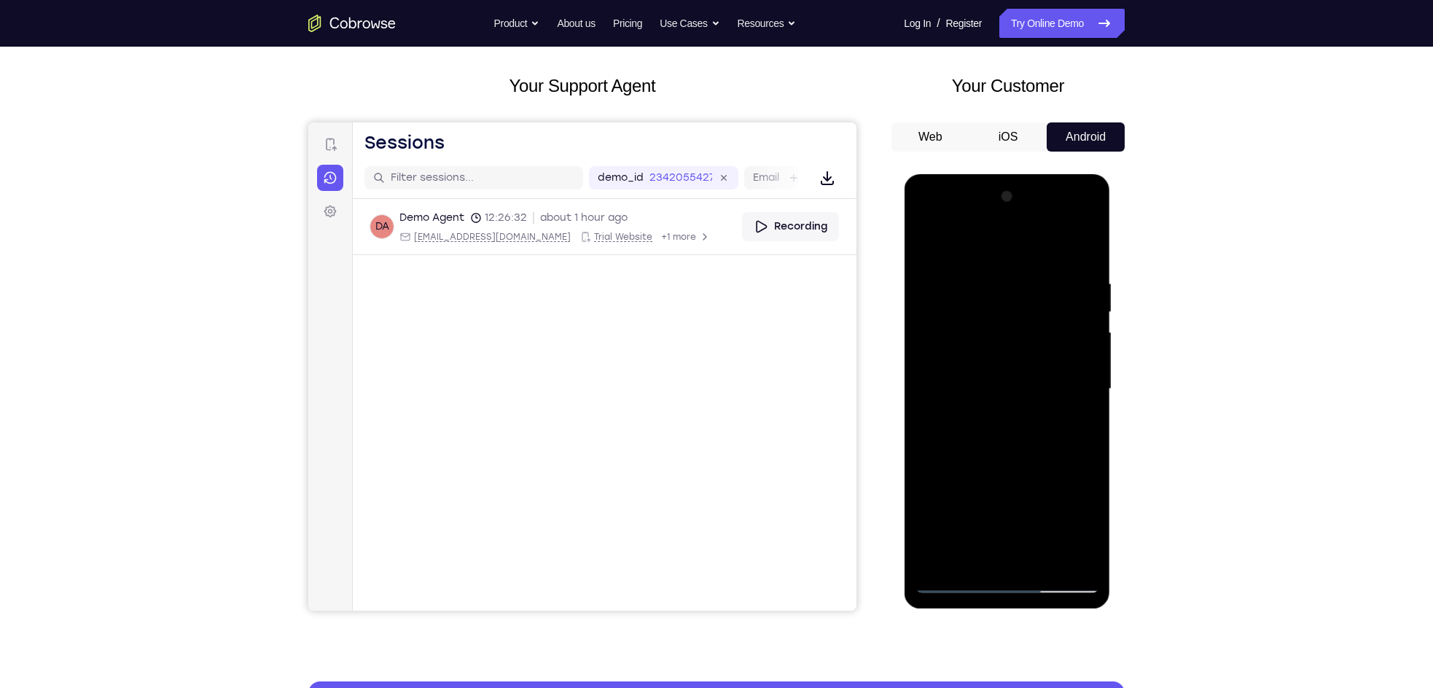
click at [1088, 338] on div at bounding box center [1007, 389] width 184 height 408
click at [1086, 338] on div at bounding box center [1007, 389] width 184 height 408
click at [927, 239] on div at bounding box center [1007, 389] width 184 height 408
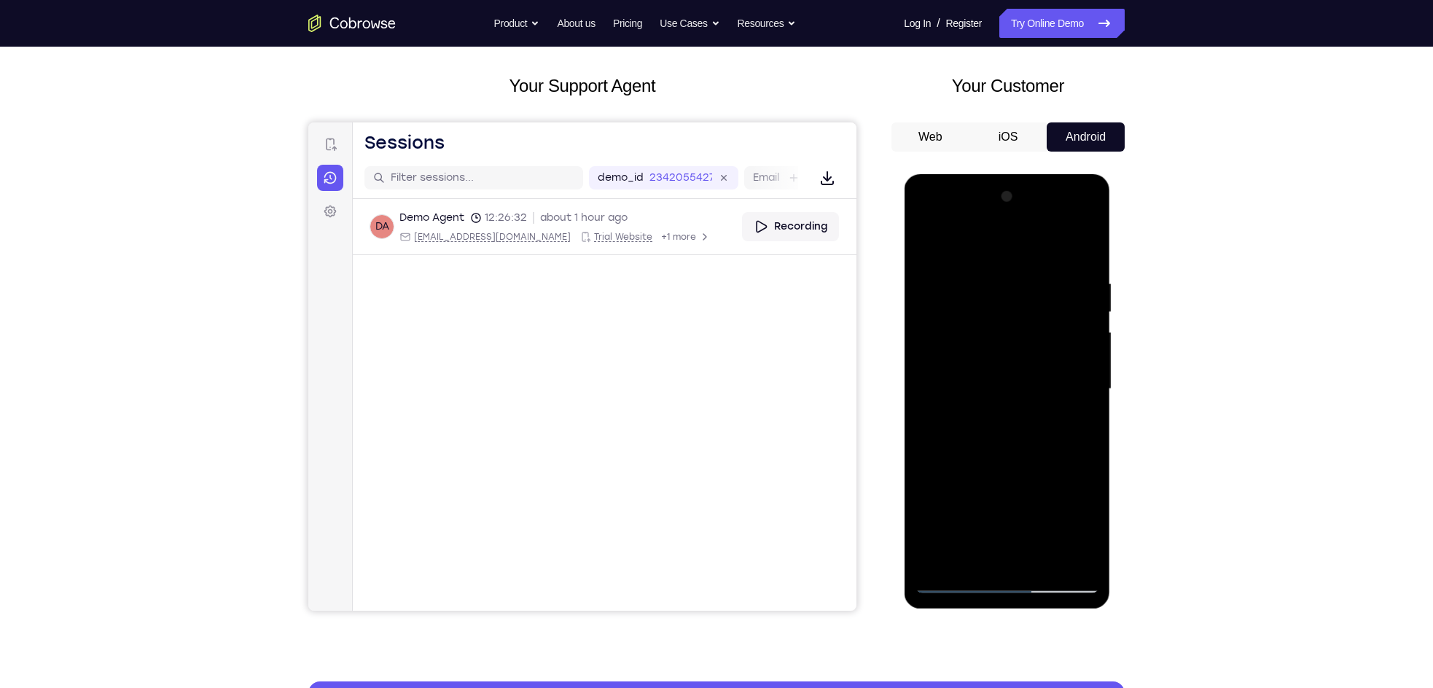
click at [924, 239] on div at bounding box center [1007, 389] width 184 height 408
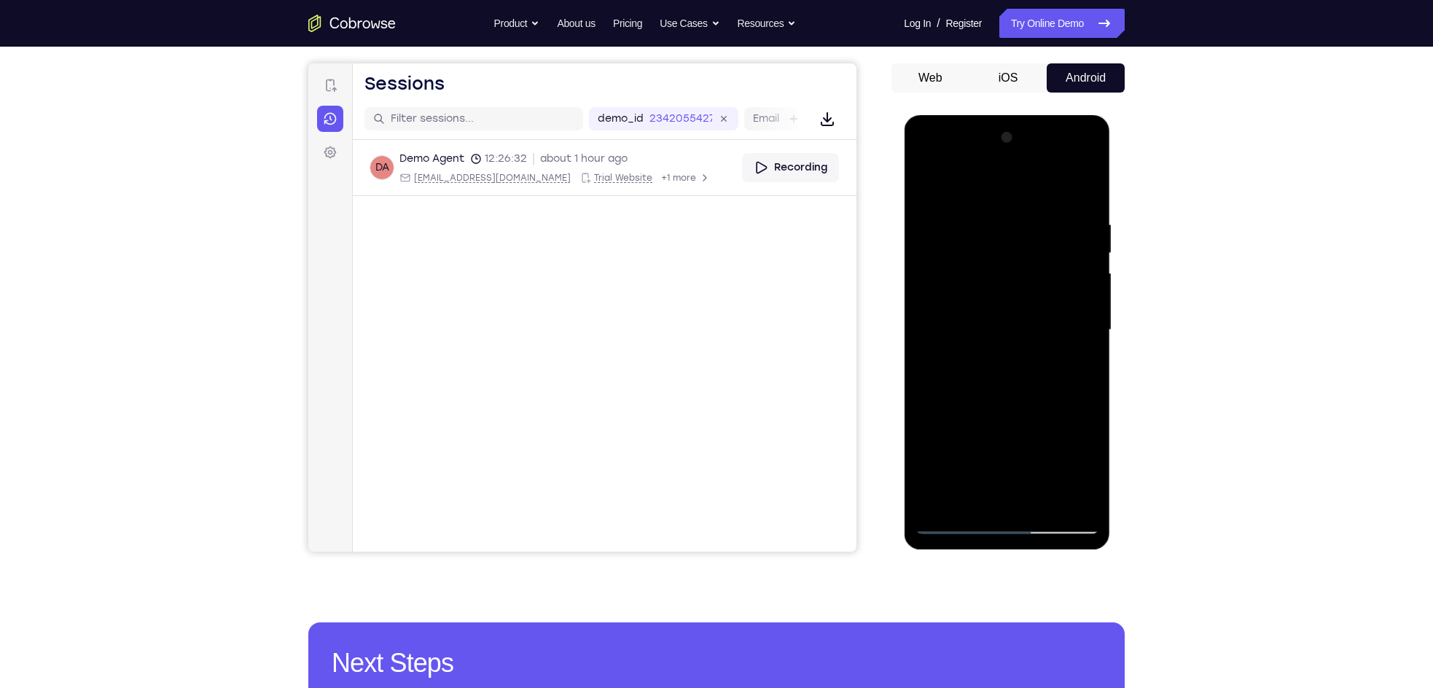
scroll to position [141, 0]
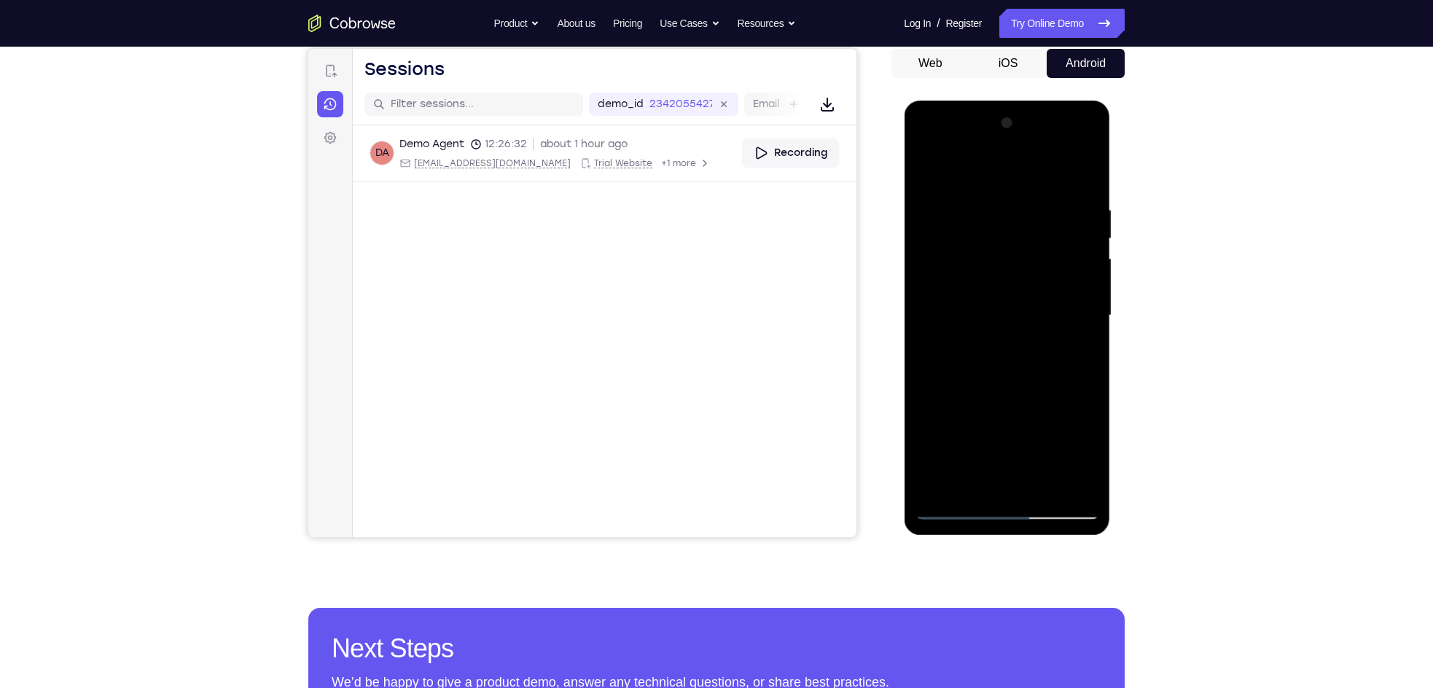
drag, startPoint x: 1018, startPoint y: 399, endPoint x: 1012, endPoint y: 255, distance: 143.8
drag, startPoint x: 1012, startPoint y: 255, endPoint x: 972, endPoint y: 382, distance: 133.1
click at [972, 382] on div at bounding box center [1007, 316] width 184 height 408
click at [1081, 284] on div at bounding box center [1007, 316] width 184 height 408
click at [1088, 281] on div at bounding box center [1007, 316] width 184 height 408
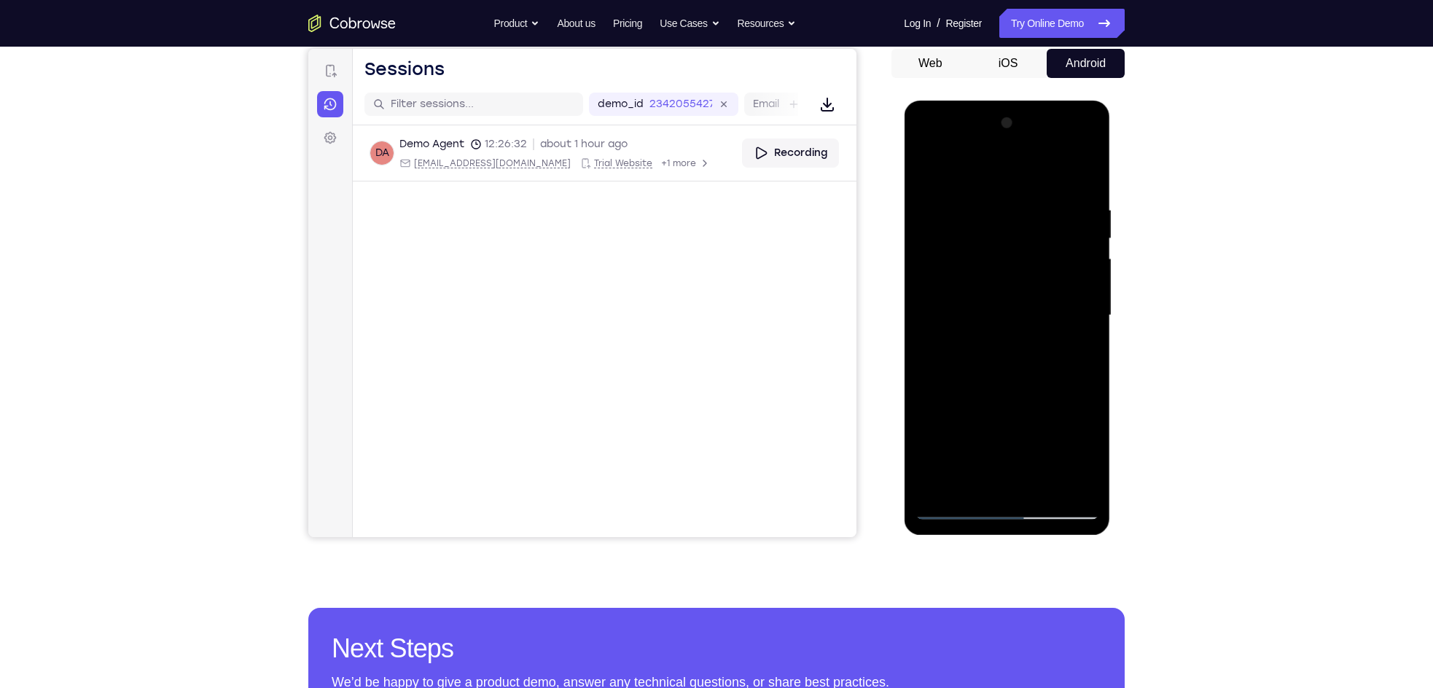
click at [1088, 281] on div at bounding box center [1007, 316] width 184 height 408
click at [950, 193] on div at bounding box center [1007, 316] width 184 height 408
drag, startPoint x: 992, startPoint y: 352, endPoint x: 1004, endPoint y: 292, distance: 61.6
click at [1004, 292] on div at bounding box center [1007, 316] width 184 height 408
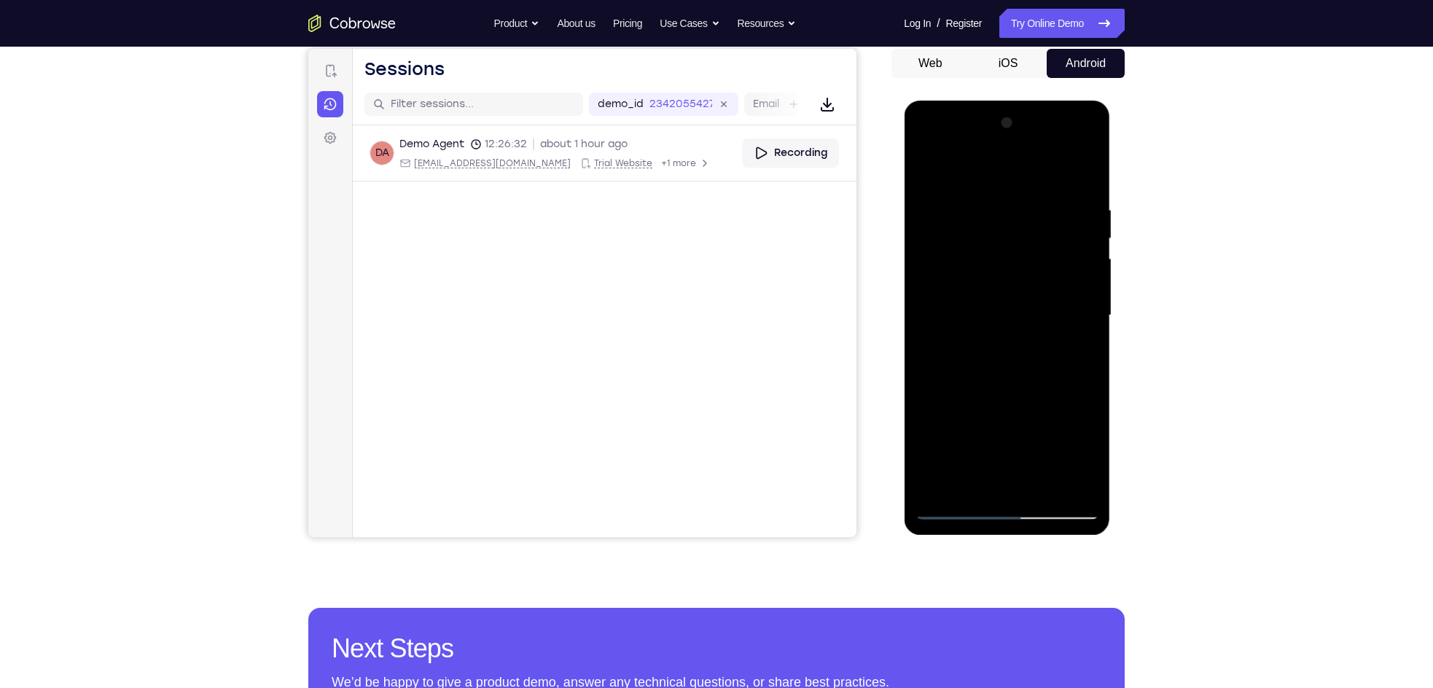
drag, startPoint x: 1010, startPoint y: 281, endPoint x: 962, endPoint y: 451, distance: 177.1
click at [962, 451] on div at bounding box center [1007, 316] width 184 height 408
click at [928, 313] on div at bounding box center [1007, 316] width 184 height 408
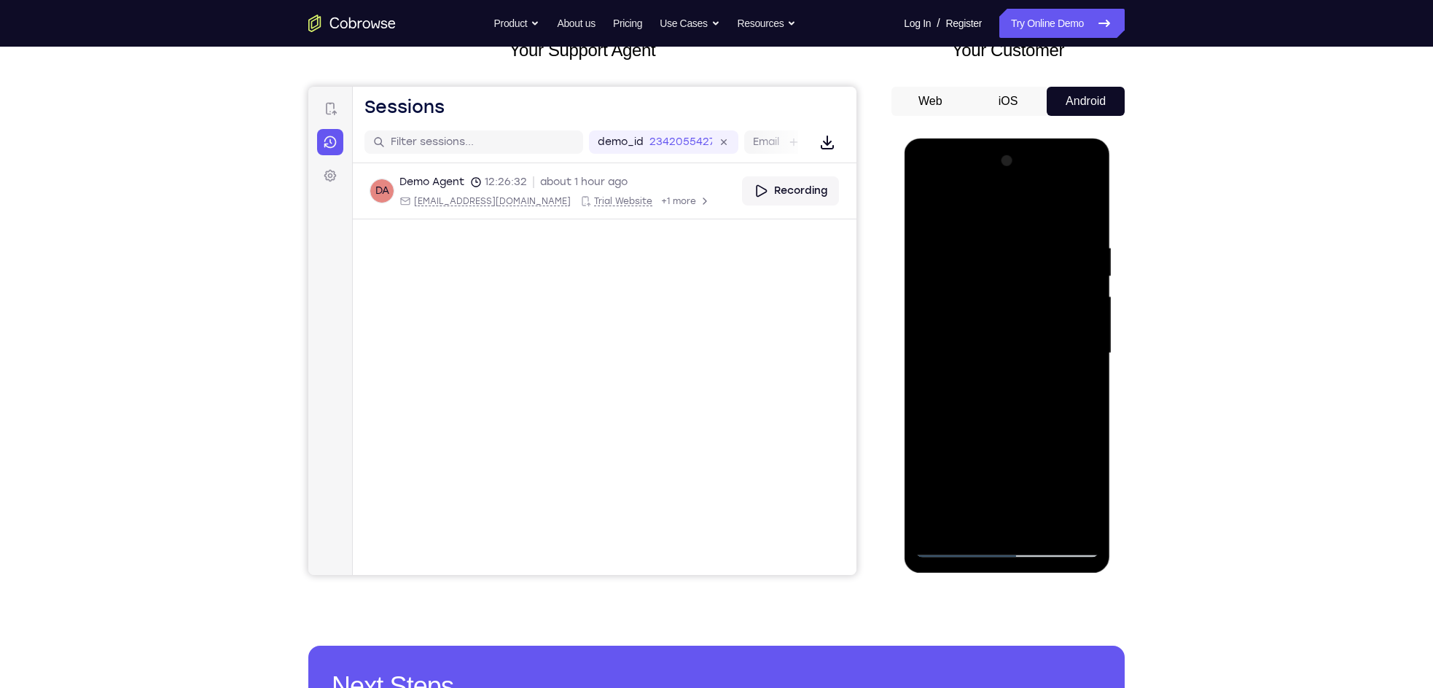
scroll to position [100, 0]
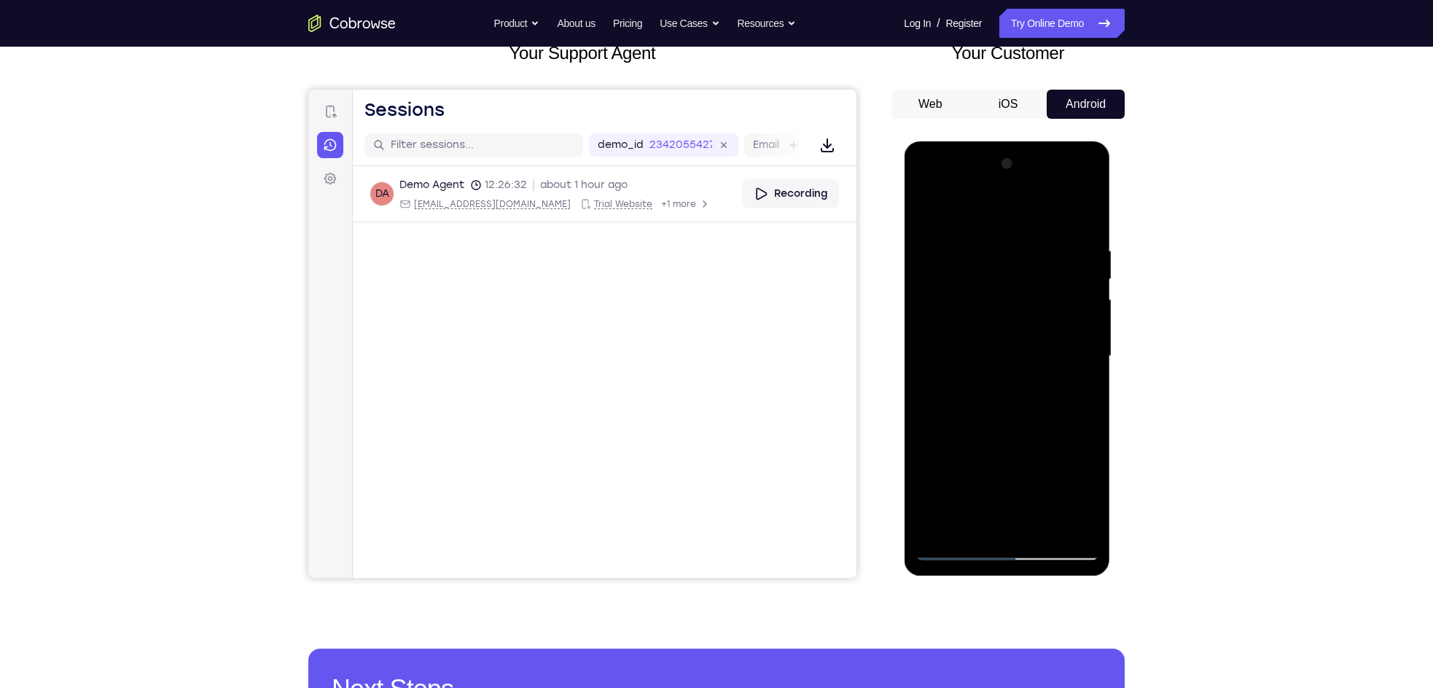
click at [1070, 356] on div at bounding box center [1007, 356] width 184 height 408
click at [938, 365] on div at bounding box center [1007, 356] width 184 height 408
click at [1078, 344] on div at bounding box center [1007, 356] width 184 height 408
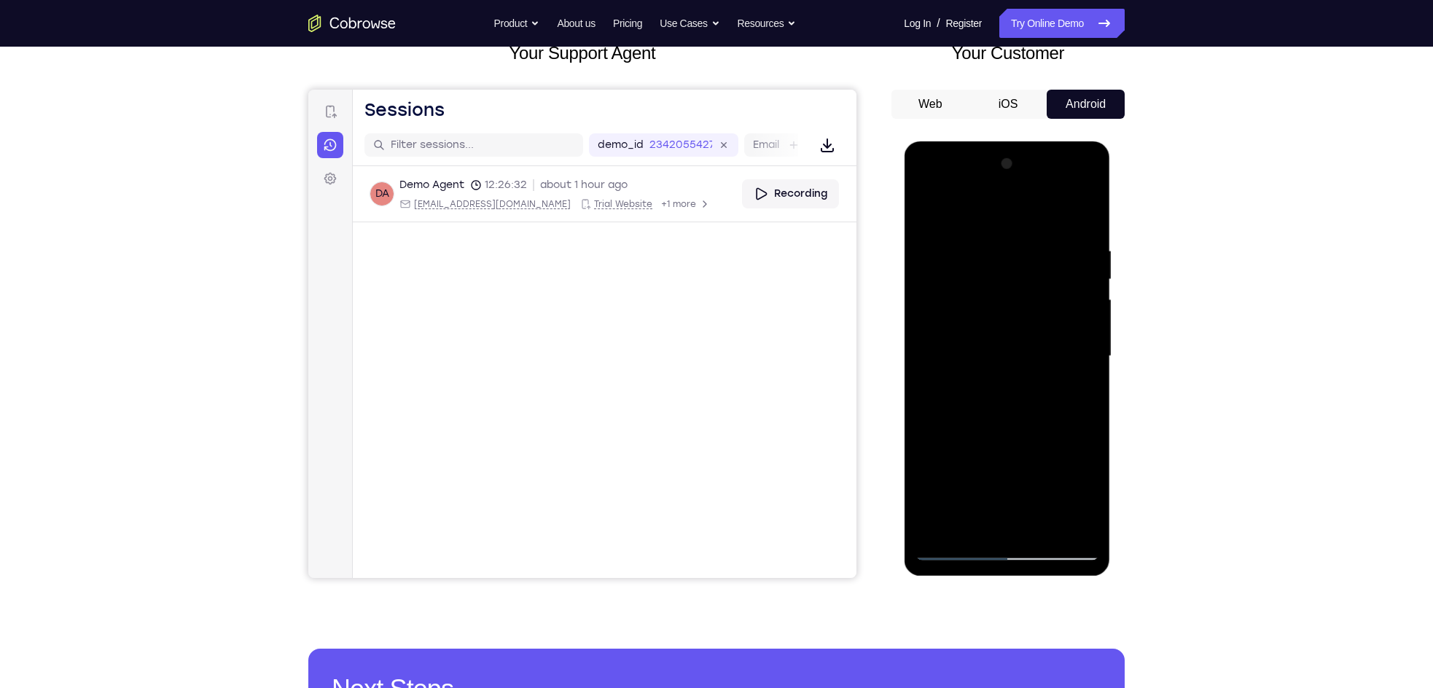
click at [1078, 344] on div at bounding box center [1007, 356] width 184 height 408
click at [1086, 166] on div at bounding box center [1007, 356] width 184 height 408
click at [927, 208] on div at bounding box center [1007, 356] width 184 height 408
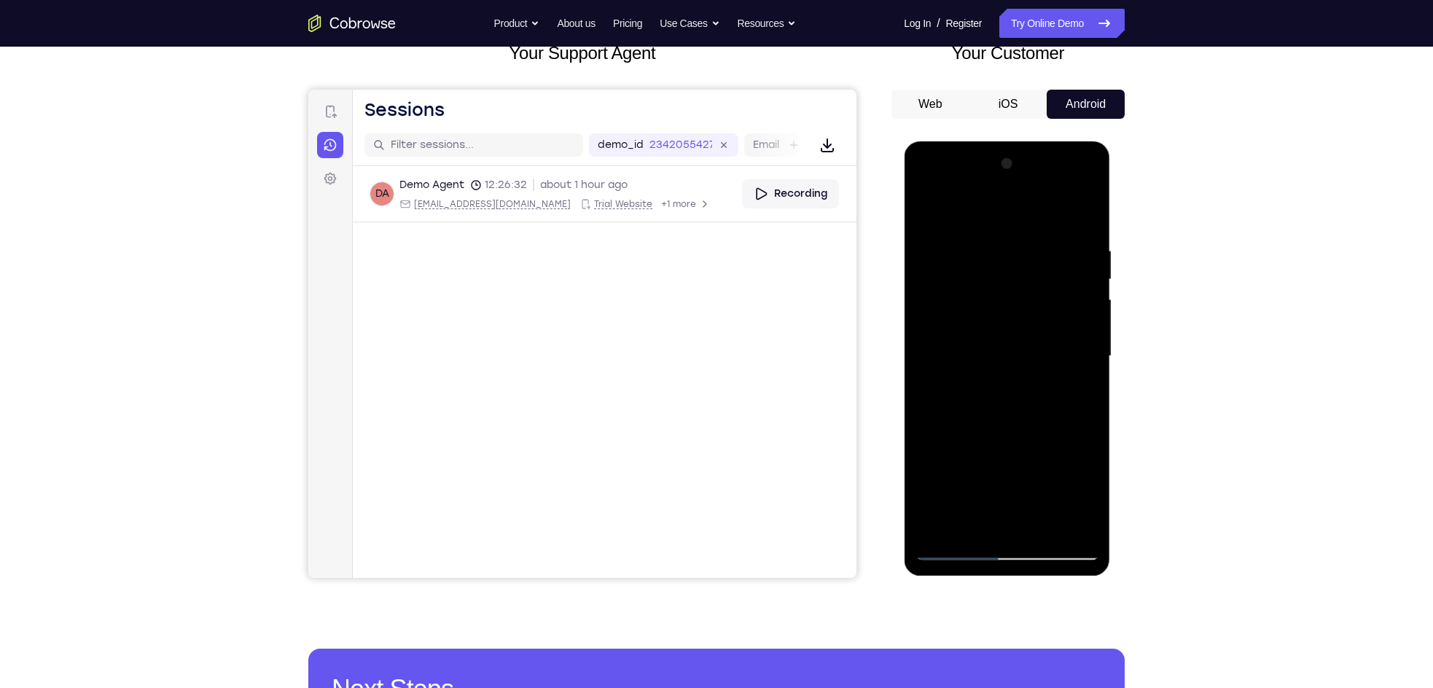
drag, startPoint x: 997, startPoint y: 386, endPoint x: 1003, endPoint y: 230, distance: 156.2
click at [1003, 230] on div at bounding box center [1007, 356] width 184 height 408
click at [1087, 352] on div at bounding box center [1007, 356] width 184 height 408
click at [925, 335] on div at bounding box center [1007, 356] width 184 height 408
click at [1086, 359] on div at bounding box center [1007, 356] width 184 height 408
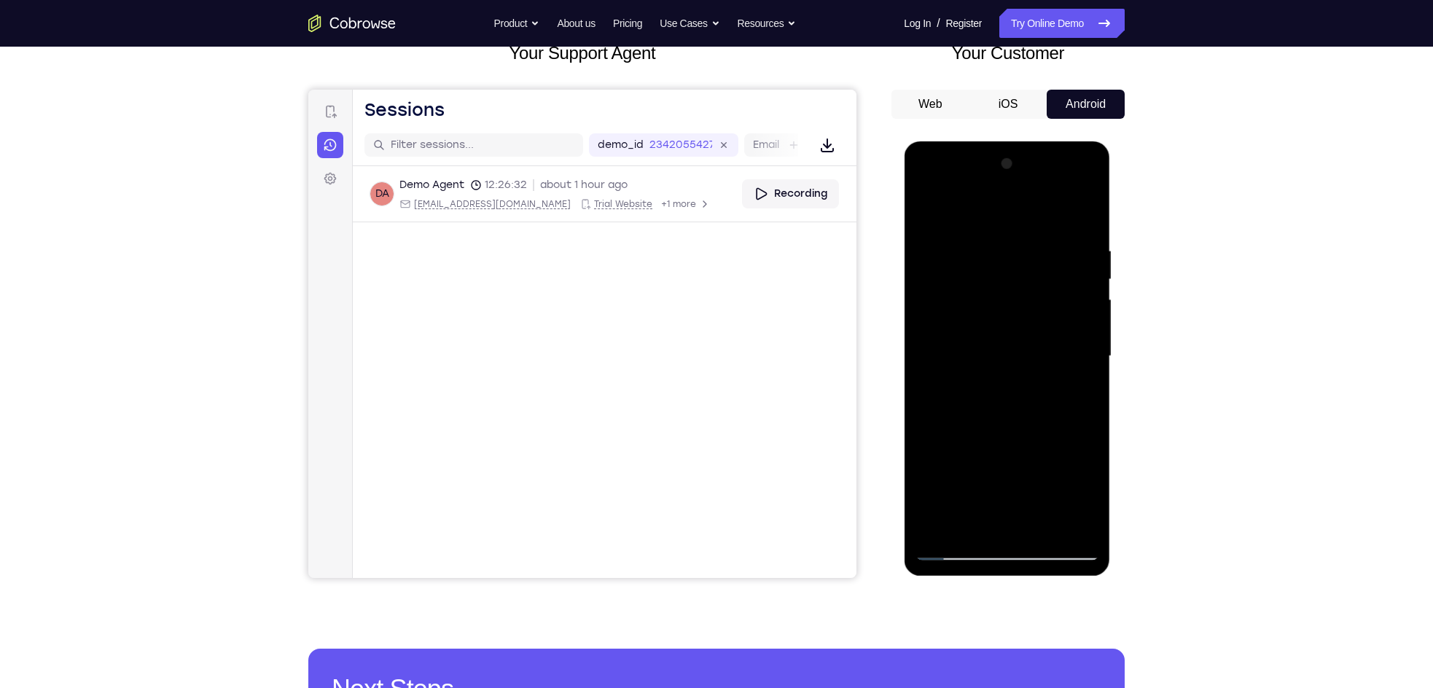
click at [1086, 359] on div at bounding box center [1007, 356] width 184 height 408
click at [922, 354] on div at bounding box center [1007, 356] width 184 height 408
click at [951, 228] on div at bounding box center [1007, 356] width 184 height 408
drag, startPoint x: 1013, startPoint y: 400, endPoint x: 1017, endPoint y: 311, distance: 89.0
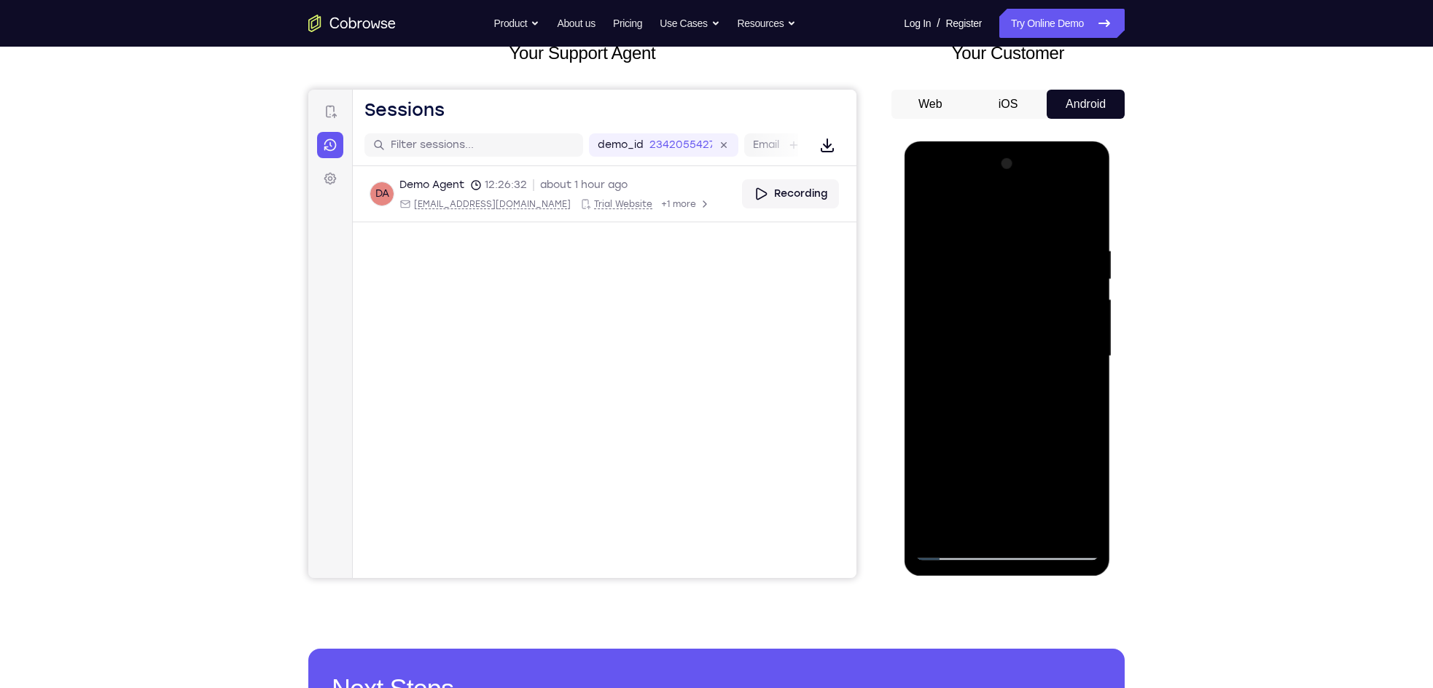
click at [1017, 311] on div at bounding box center [1007, 356] width 184 height 408
click at [925, 208] on div at bounding box center [1007, 356] width 184 height 408
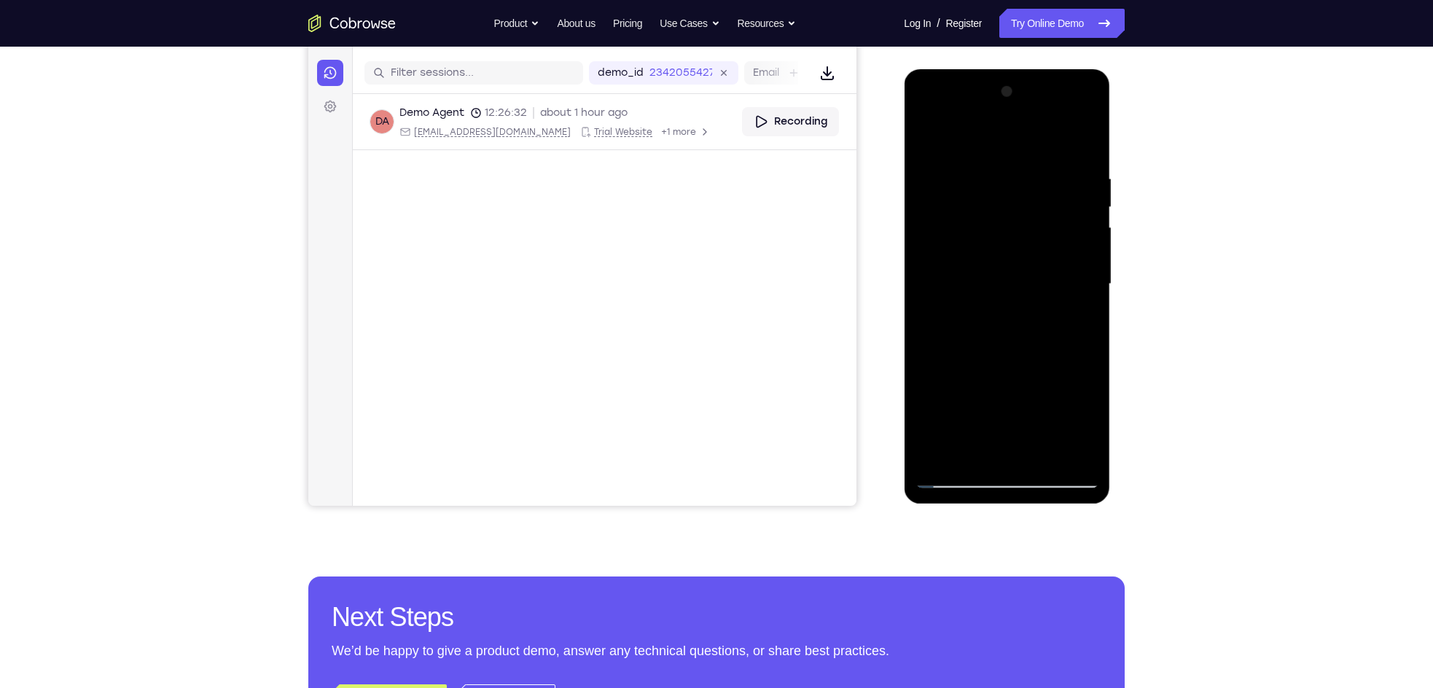
scroll to position [175, 0]
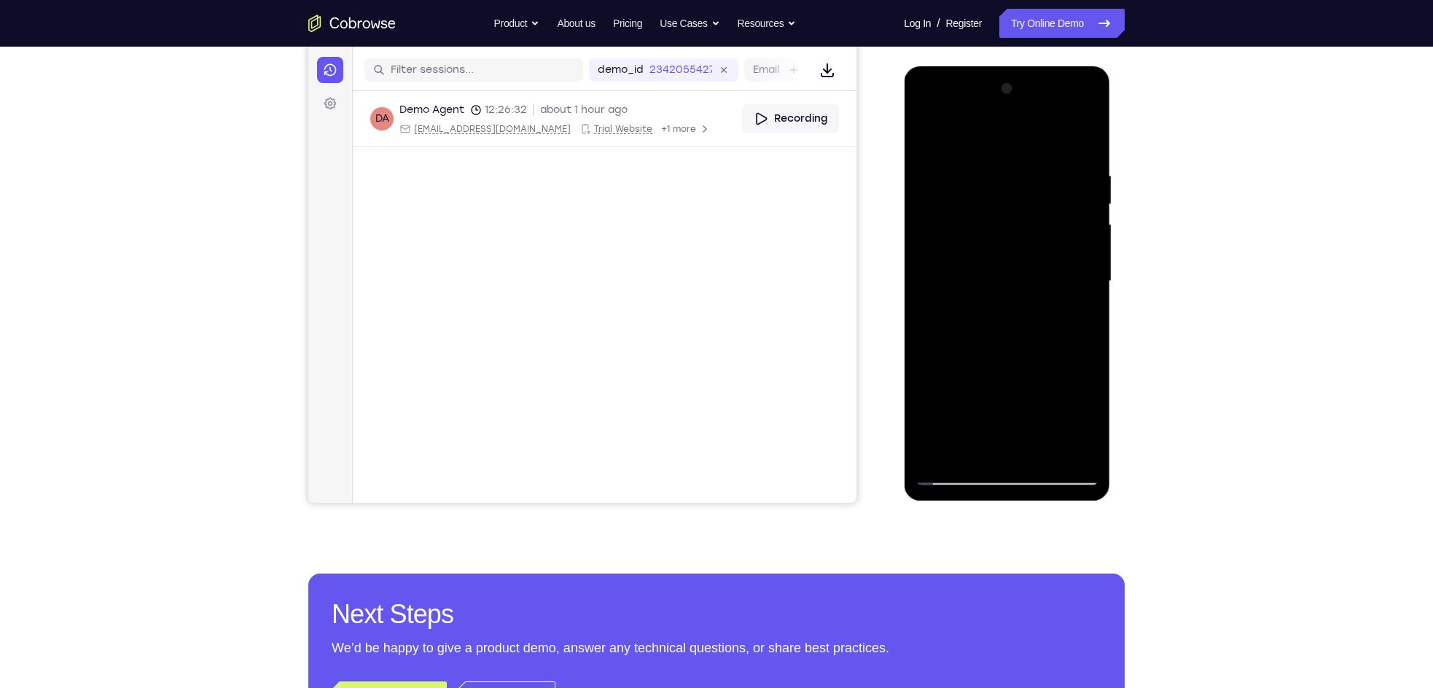
click at [977, 454] on div at bounding box center [1007, 281] width 184 height 408
click at [1073, 453] on div at bounding box center [1007, 281] width 184 height 408
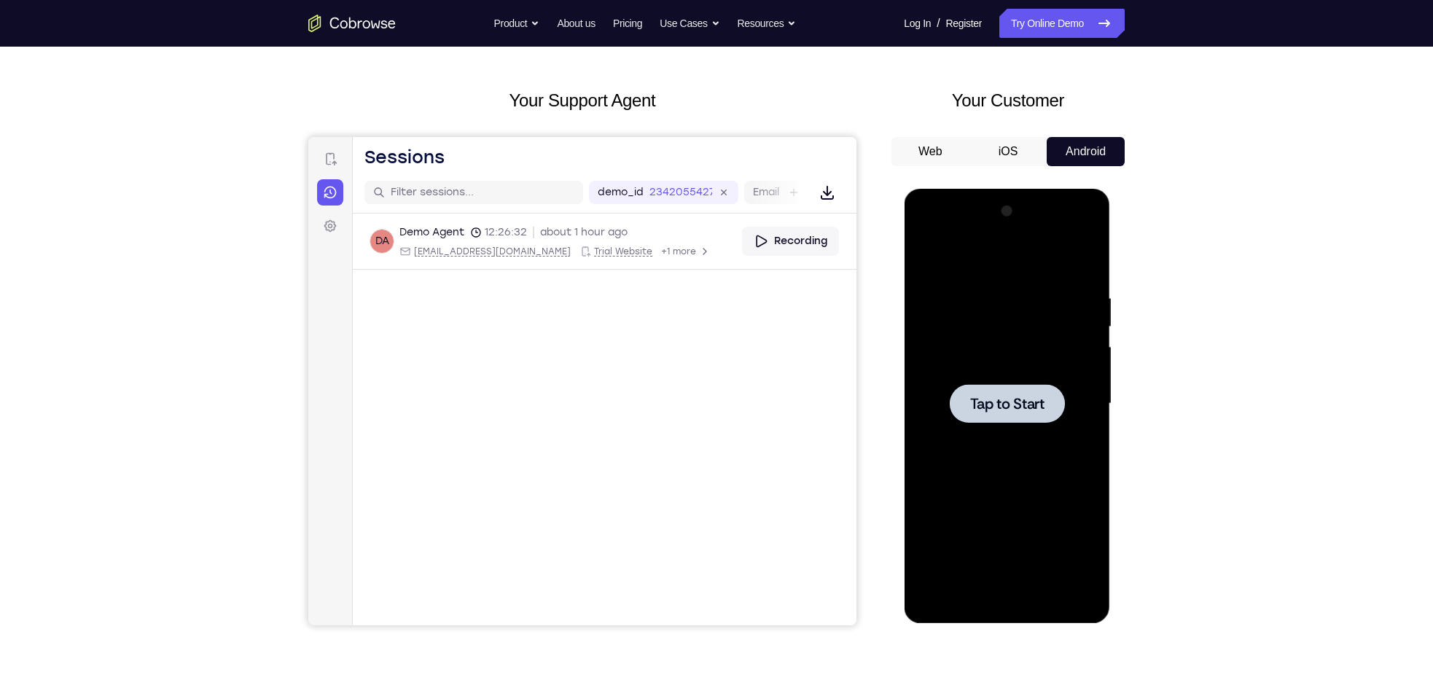
scroll to position [0, 0]
